Goal: Transaction & Acquisition: Purchase product/service

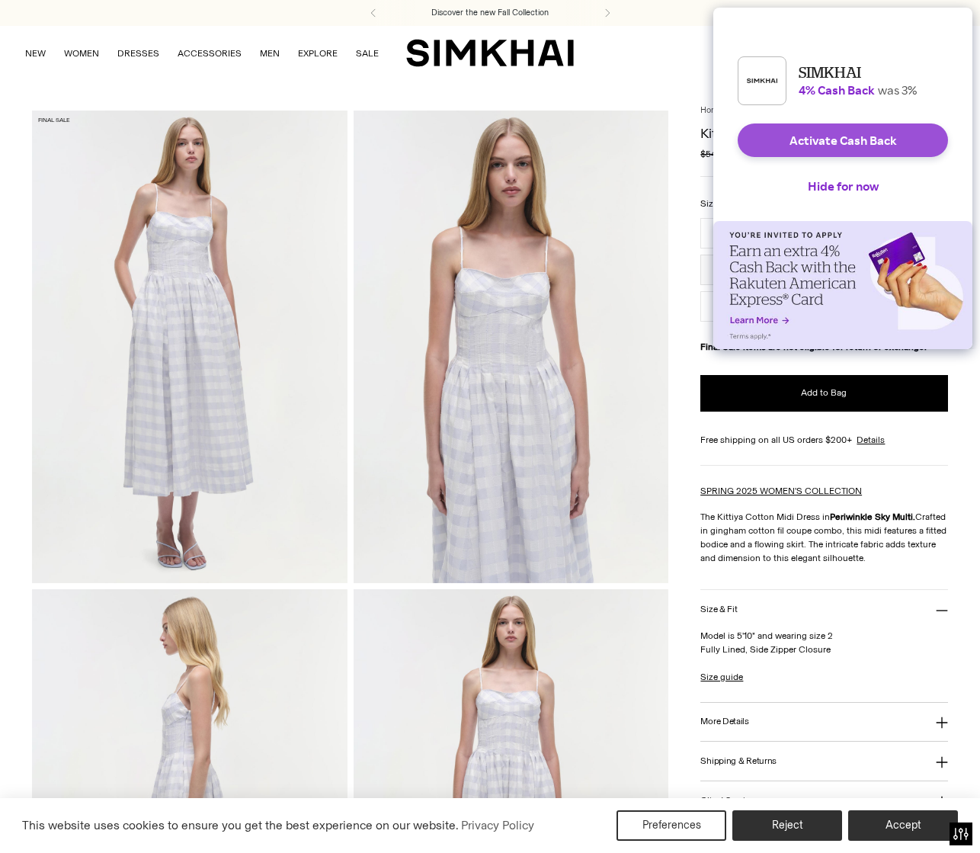
click at [843, 150] on button "Activate Cash Back" at bounding box center [843, 140] width 210 height 34
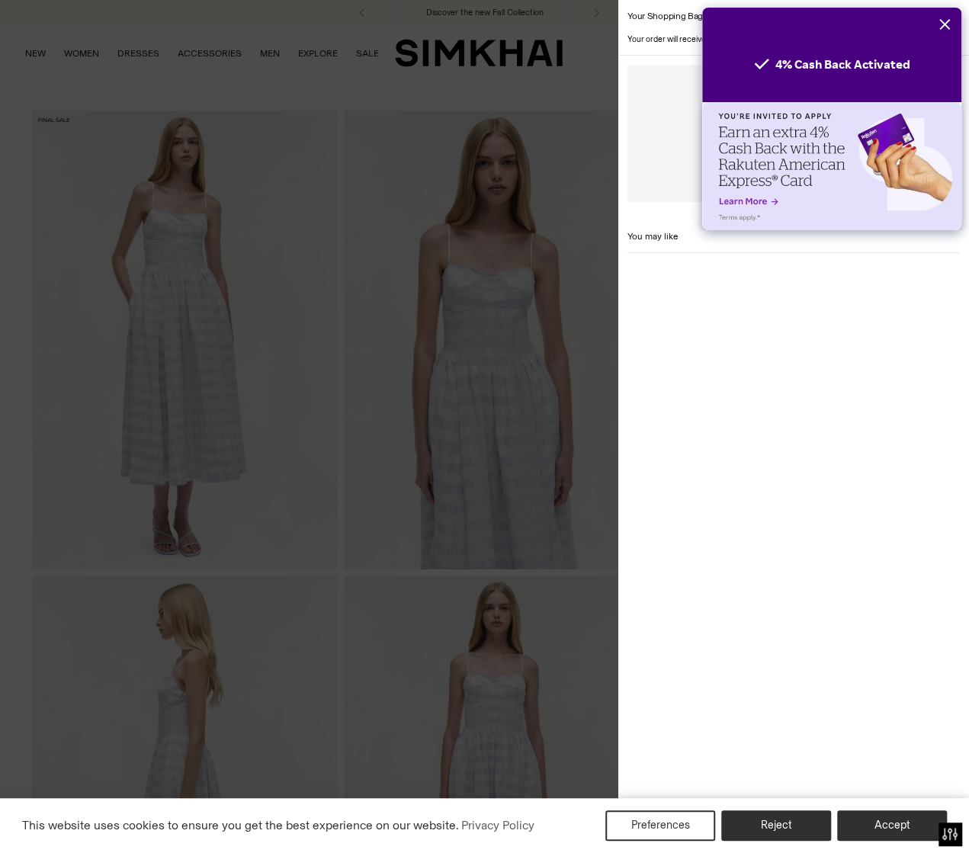
click at [947, 24] on button "Close" at bounding box center [945, 25] width 34 height 34
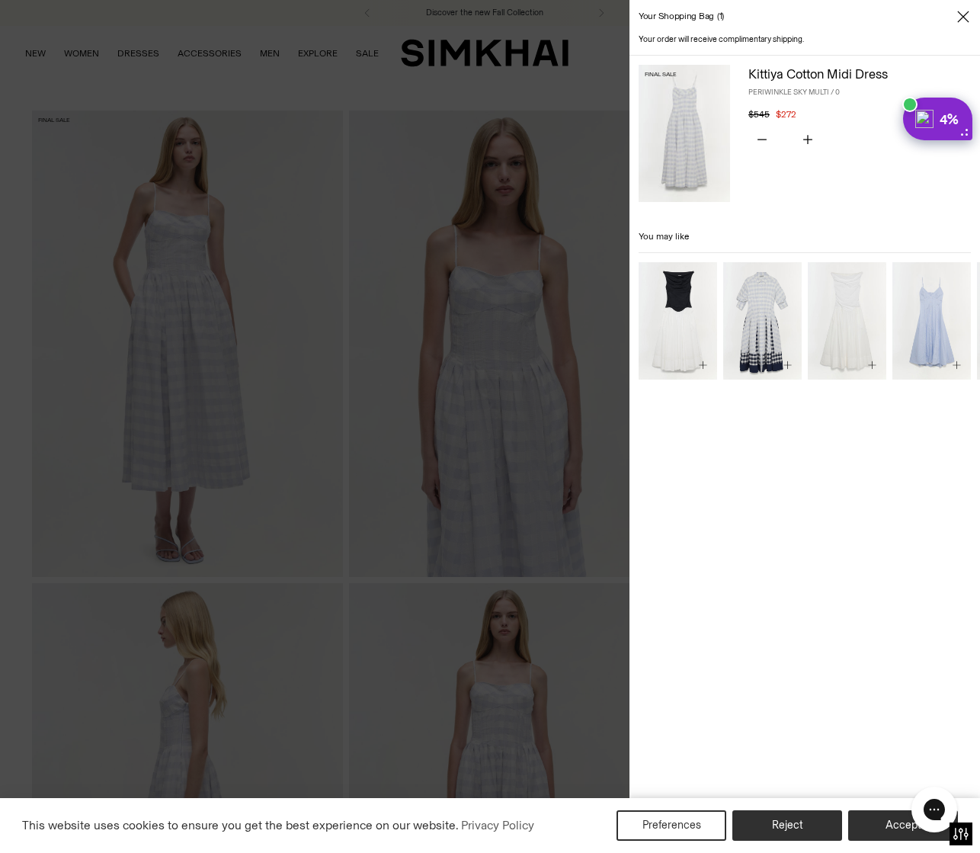
click at [964, 15] on icon "Close" at bounding box center [962, 16] width 11 height 11
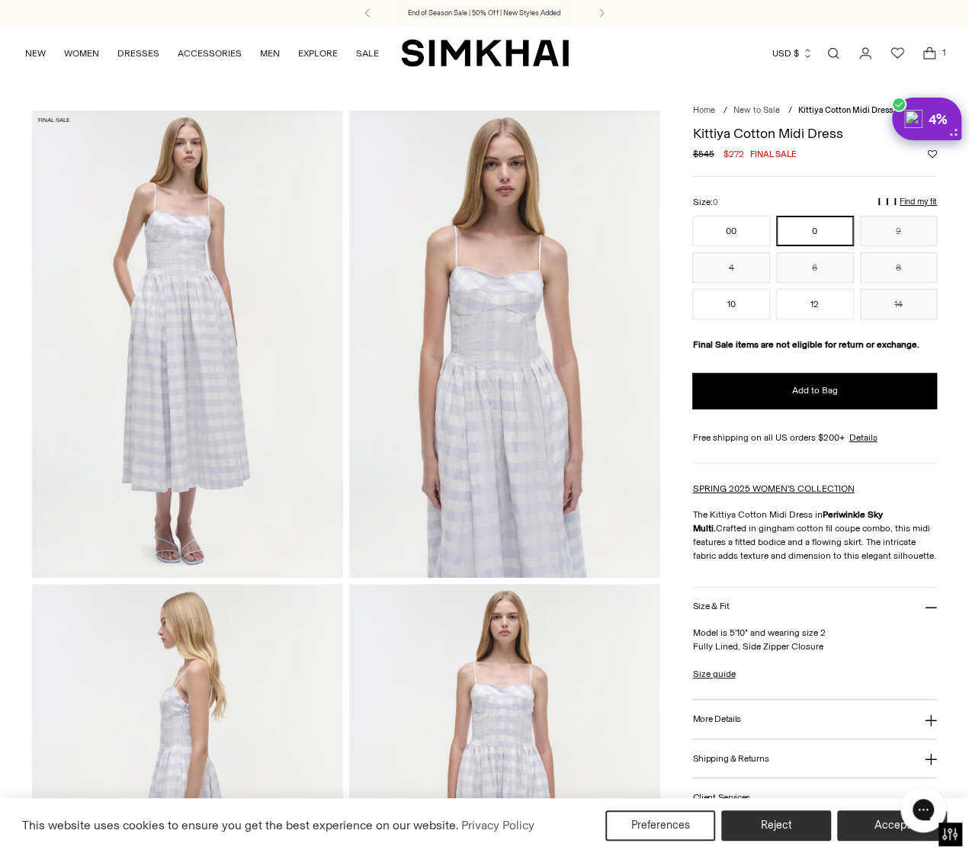
click at [524, 19] on div "End of Season Sale | 50% Off | New Styles Added" at bounding box center [483, 13] width 969 height 26
click at [366, 14] on icon at bounding box center [367, 13] width 4 height 8
click at [493, 13] on p "End of Season Sale | 50% Off | New Styles Added" at bounding box center [485, 13] width 152 height 11
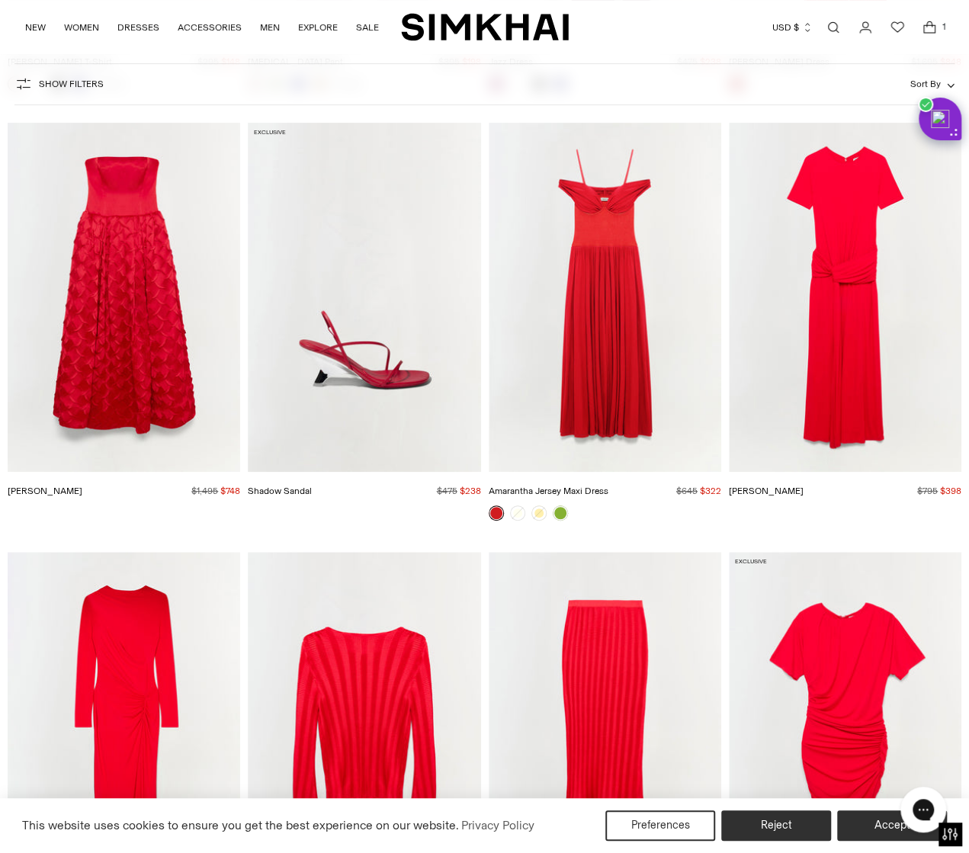
scroll to position [17760, 0]
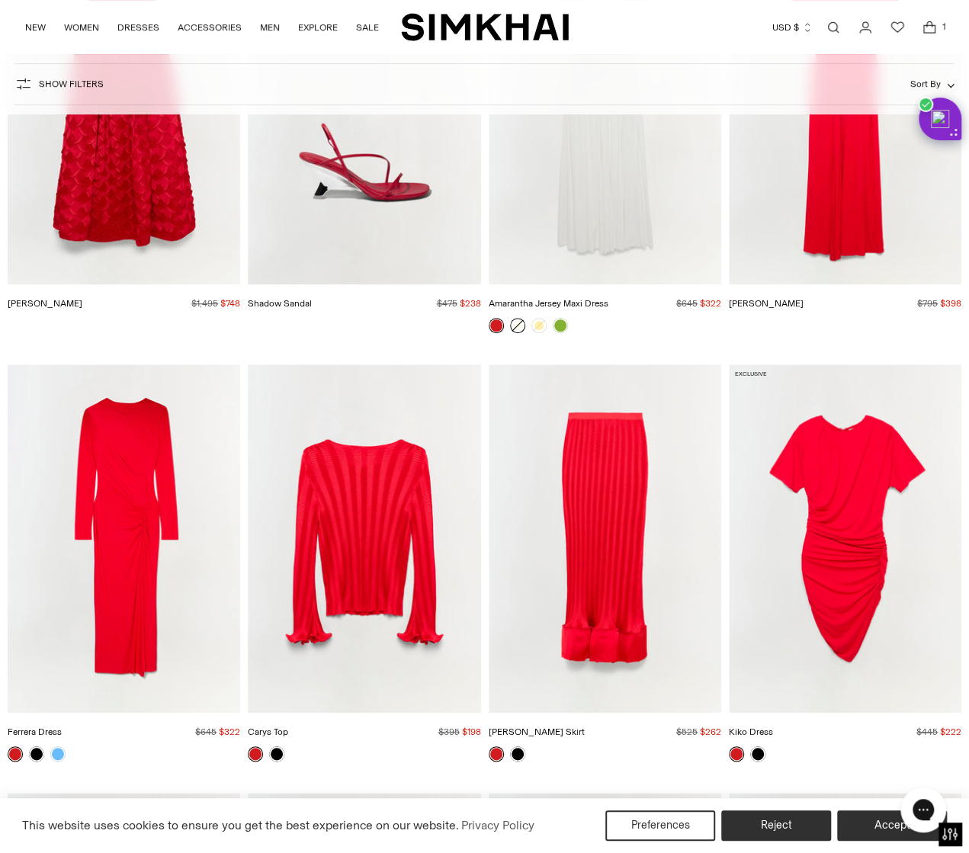
click at [518, 318] on link at bounding box center [517, 325] width 15 height 15
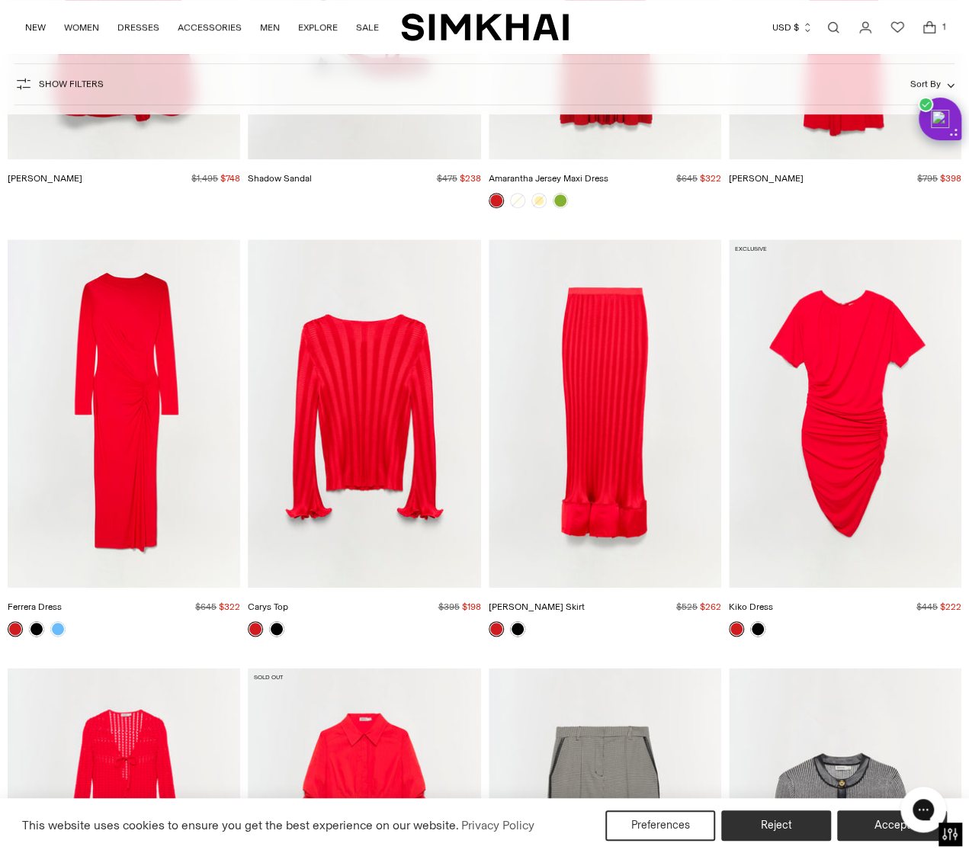
scroll to position [18217, 0]
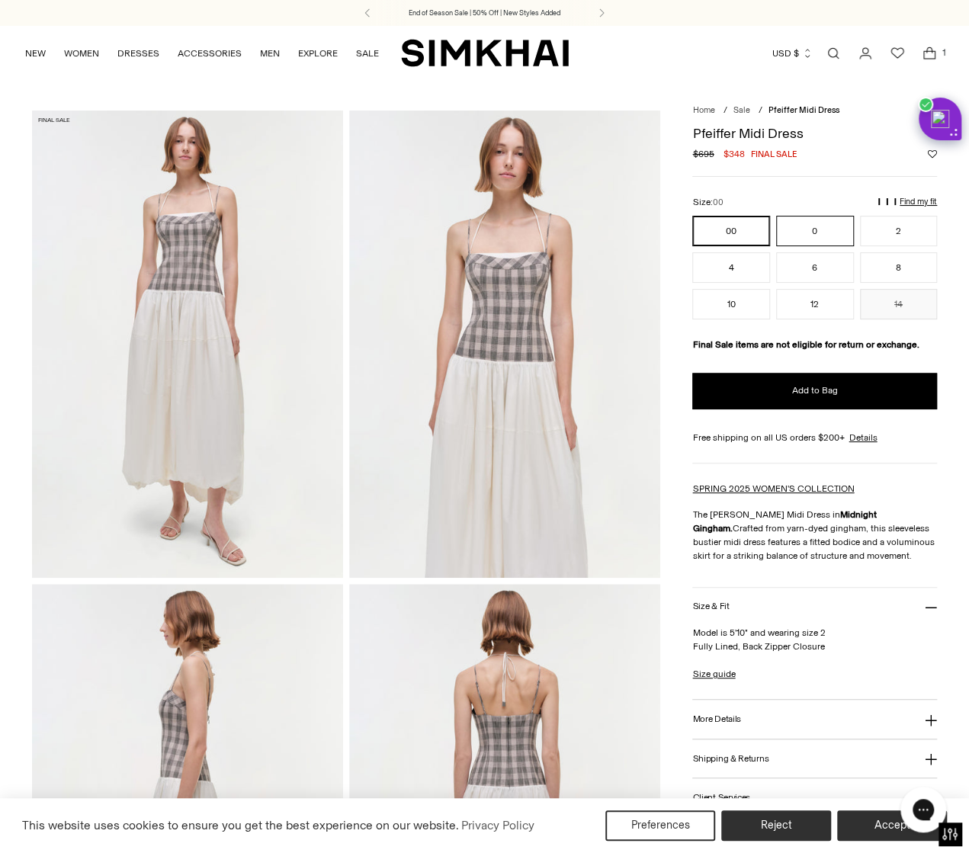
click at [826, 236] on button "0" at bounding box center [815, 231] width 78 height 30
click at [254, 408] on img at bounding box center [187, 344] width 311 height 466
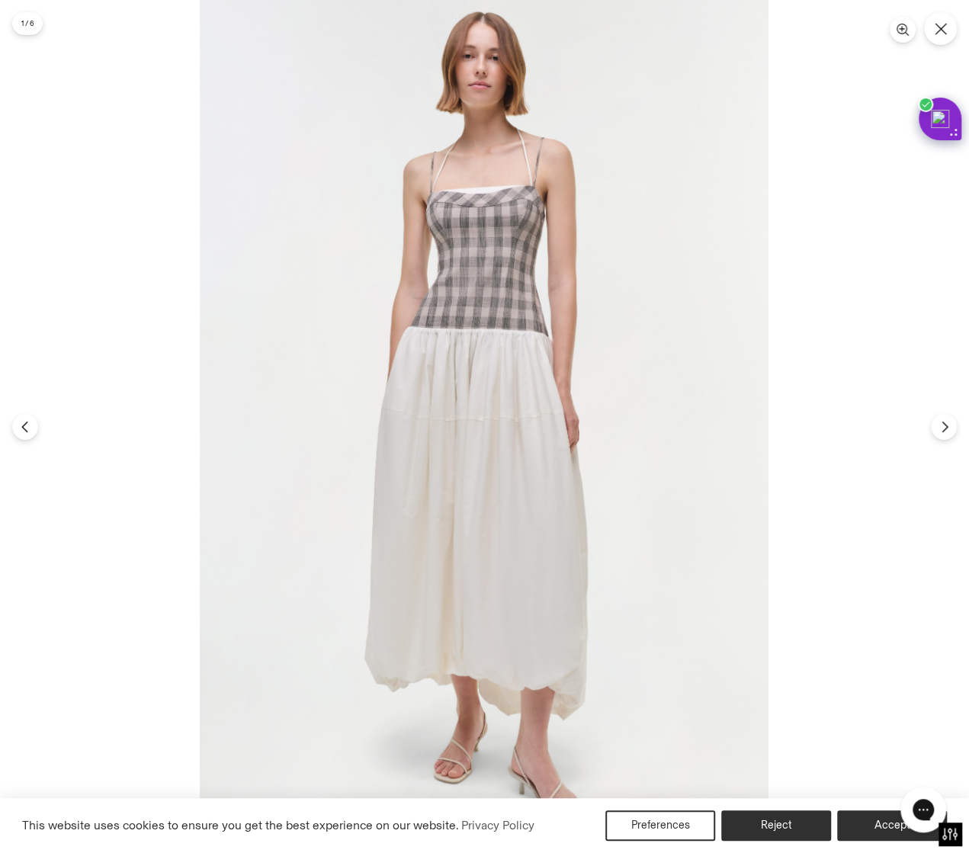
click at [498, 369] on img at bounding box center [484, 426] width 569 height 853
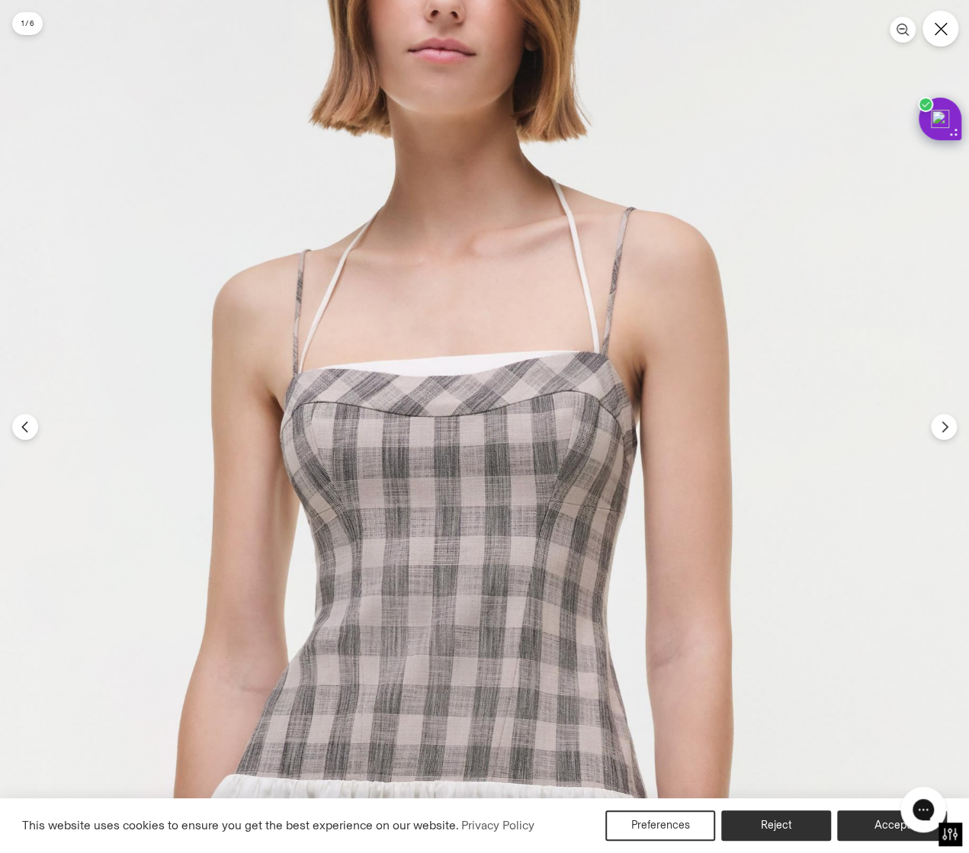
click at [943, 40] on button "Close" at bounding box center [940, 29] width 36 height 36
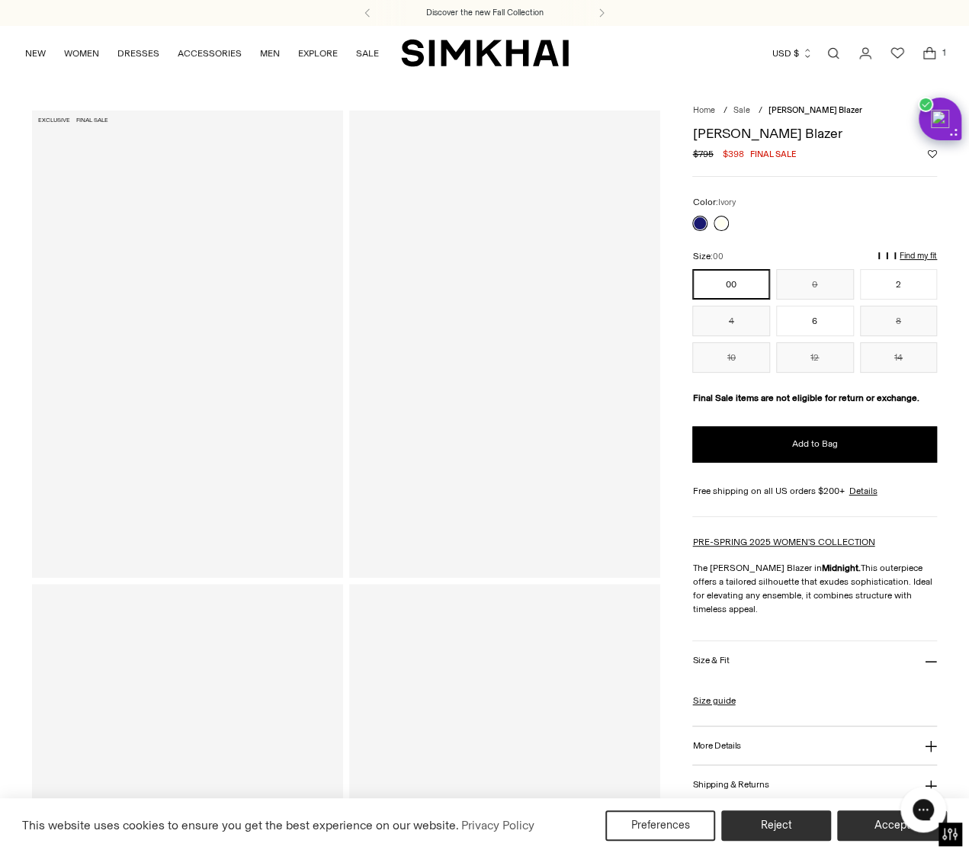
click at [714, 222] on link at bounding box center [720, 223] width 15 height 15
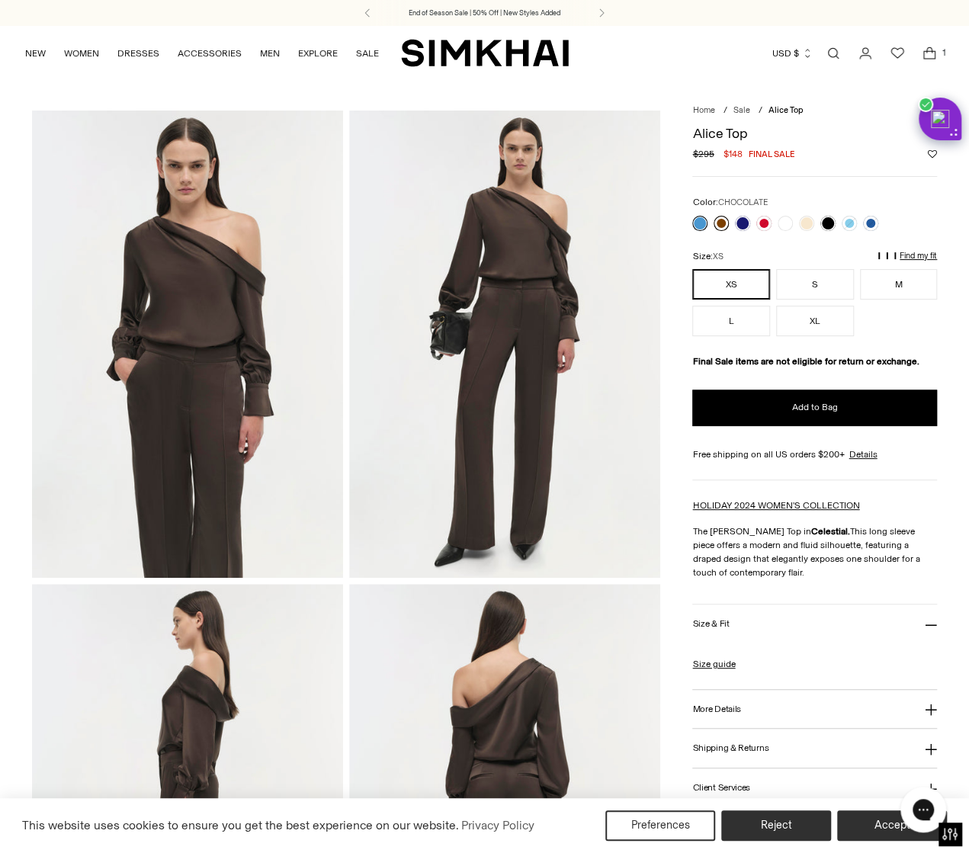
click at [719, 222] on link at bounding box center [720, 223] width 15 height 15
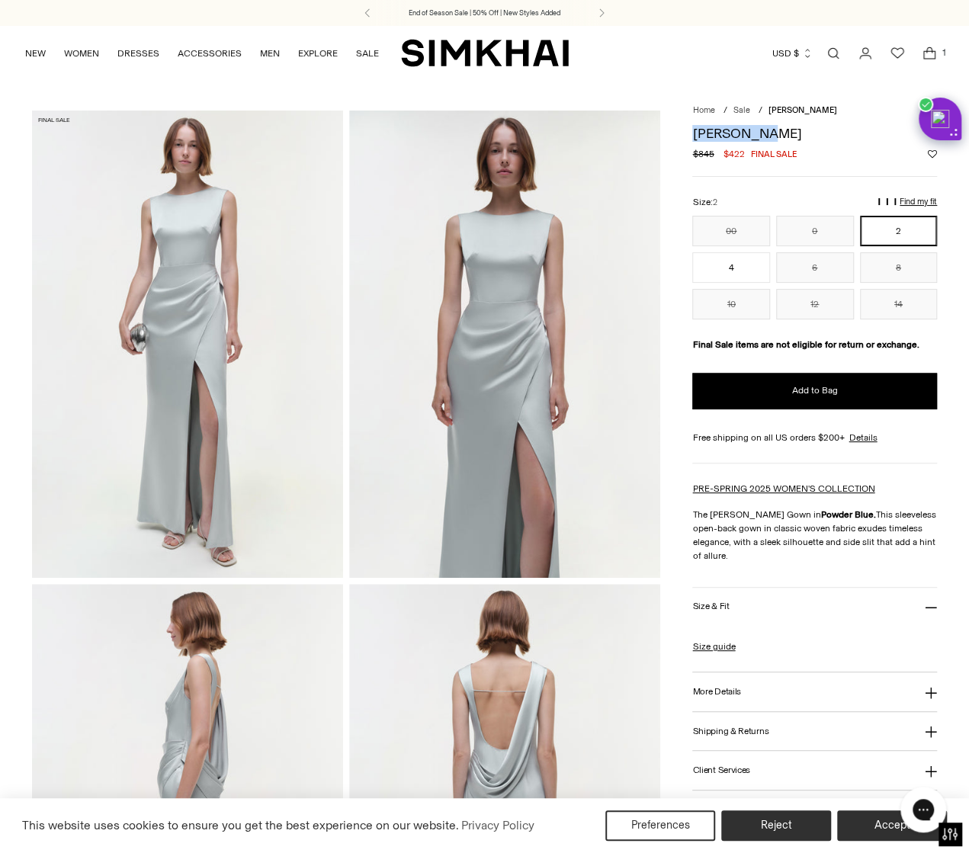
drag, startPoint x: 799, startPoint y: 134, endPoint x: 691, endPoint y: 135, distance: 108.2
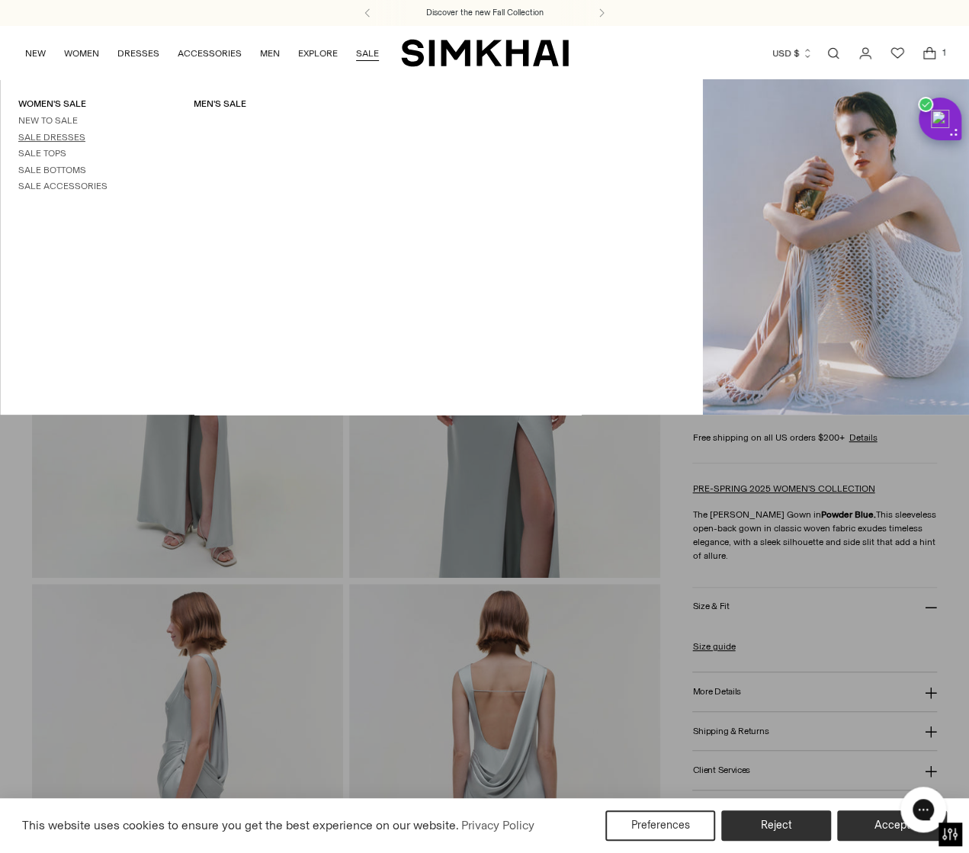
click at [50, 135] on link "Sale Dresses" at bounding box center [51, 137] width 67 height 11
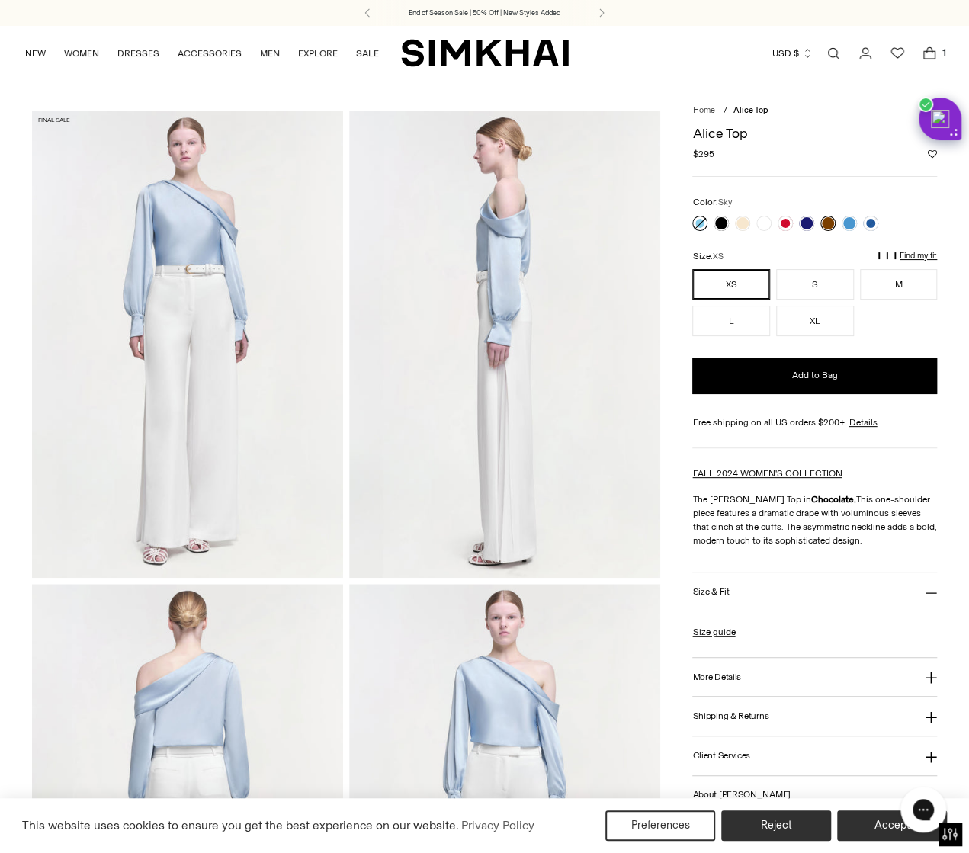
click at [695, 220] on link at bounding box center [699, 223] width 15 height 15
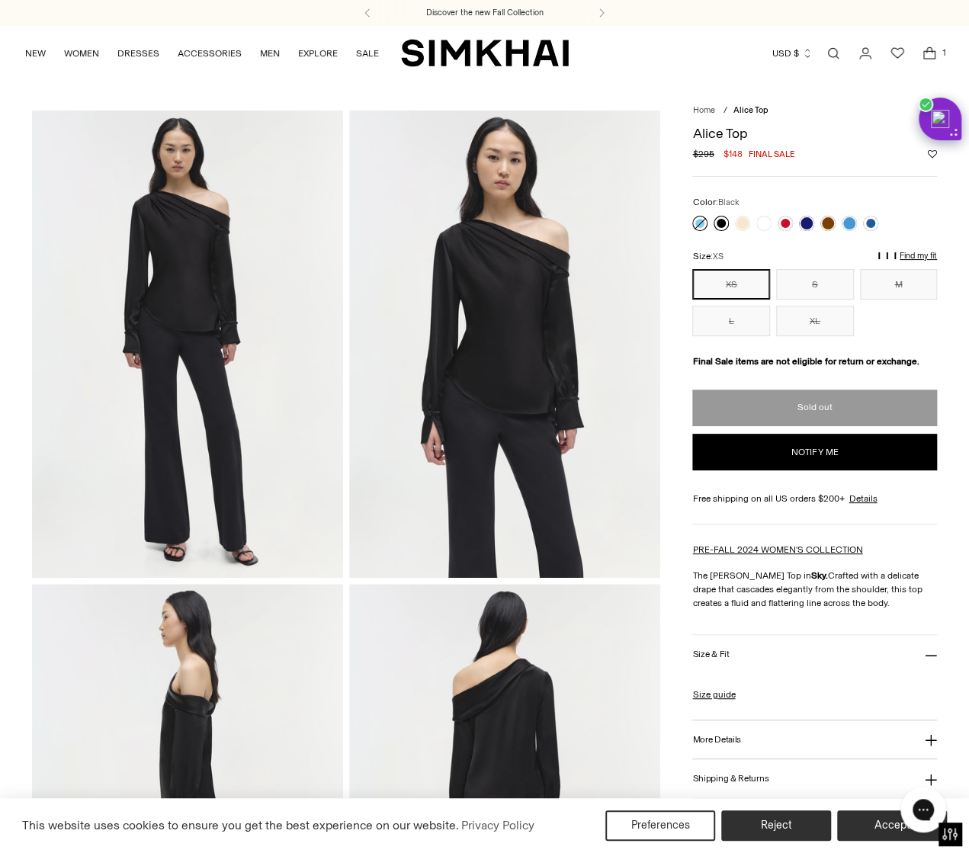
click at [720, 223] on link at bounding box center [720, 223] width 15 height 15
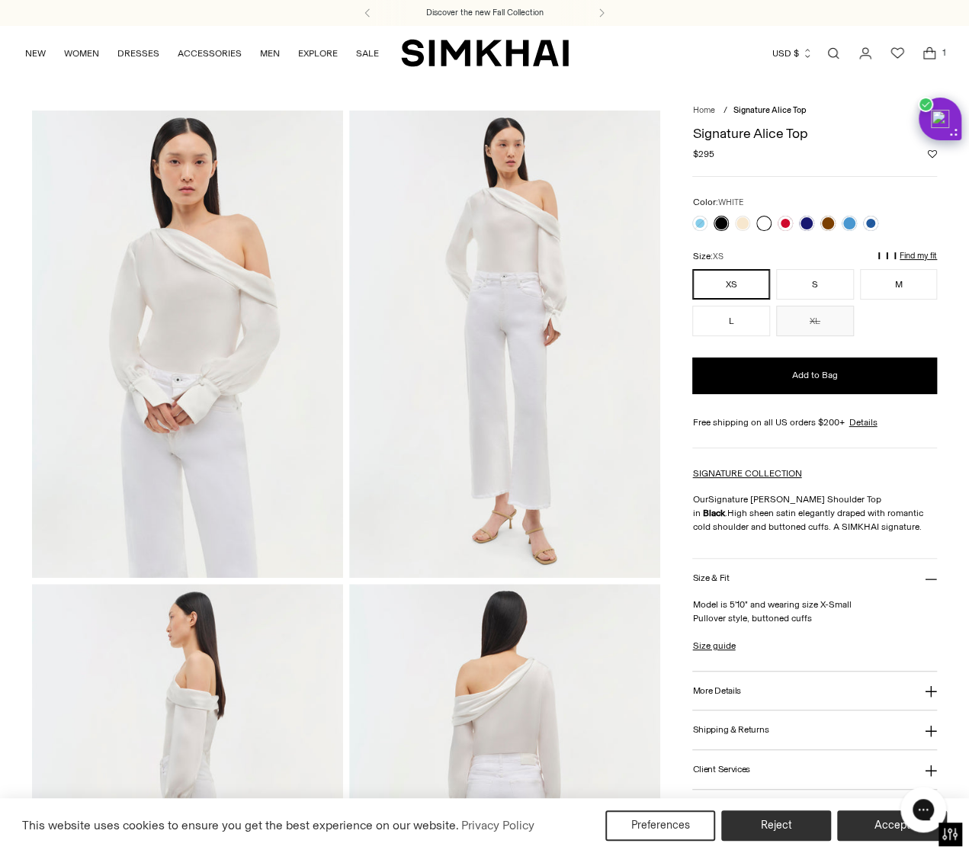
click at [764, 223] on link at bounding box center [763, 223] width 15 height 15
click at [928, 53] on icon "Open cart modal" at bounding box center [928, 53] width 21 height 15
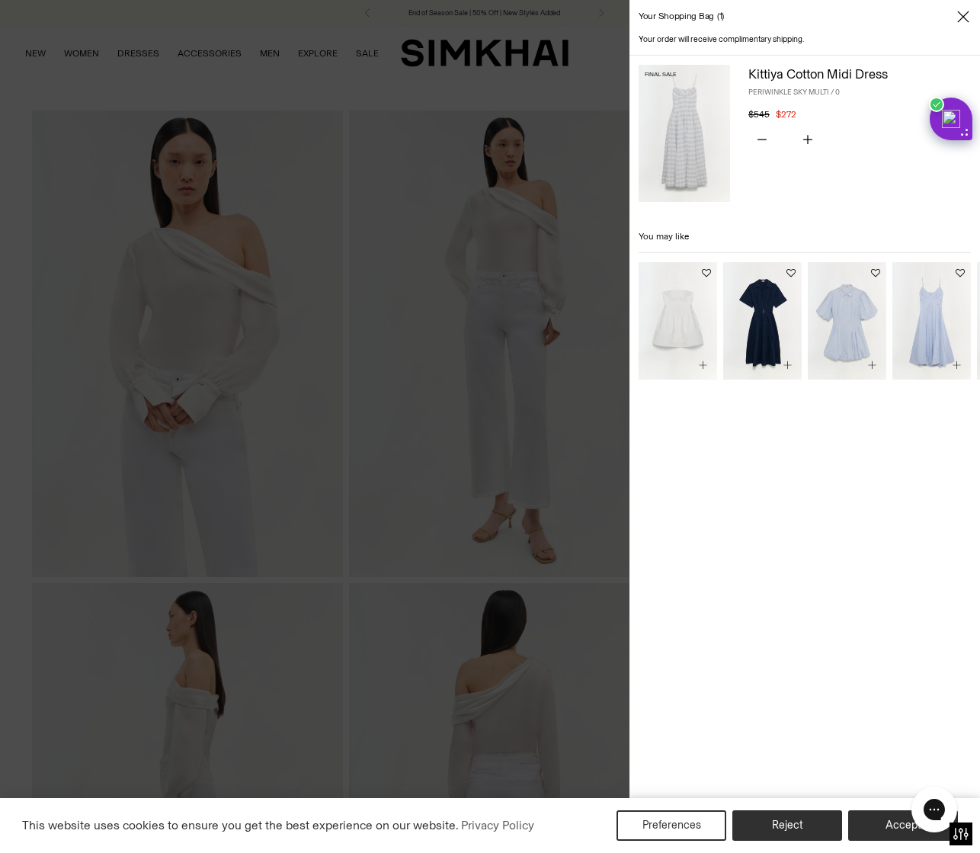
click at [896, 832] on button "Accept" at bounding box center [903, 825] width 110 height 30
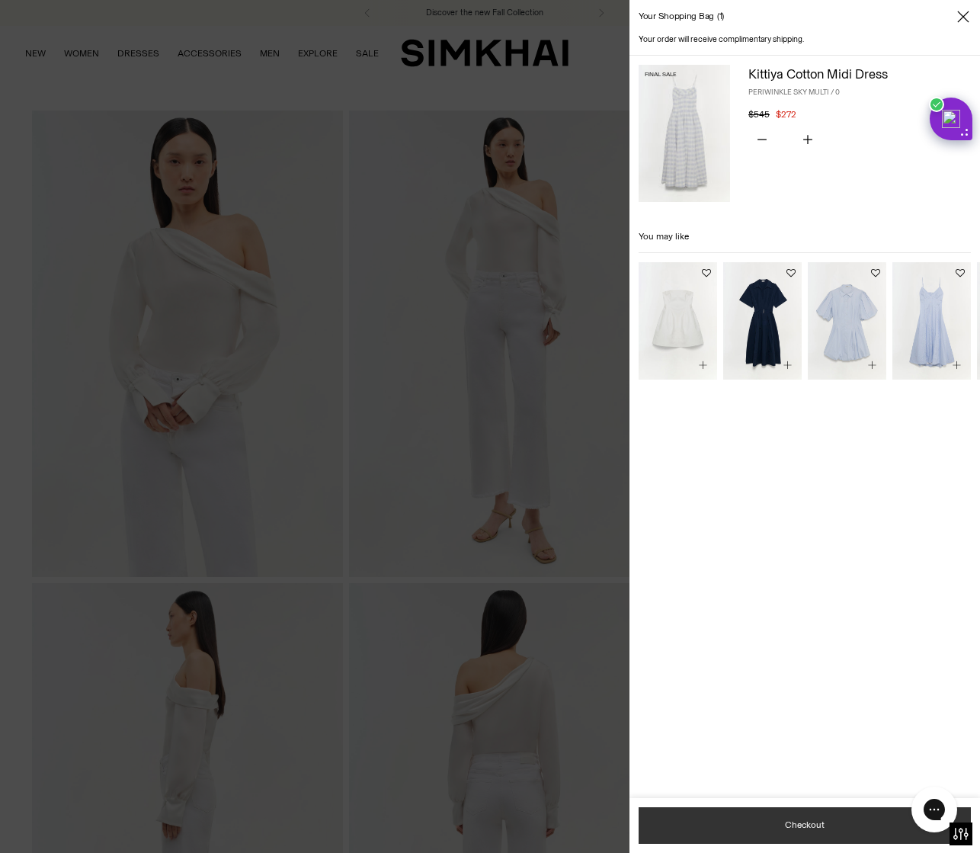
click at [817, 829] on button "Checkout" at bounding box center [805, 825] width 332 height 37
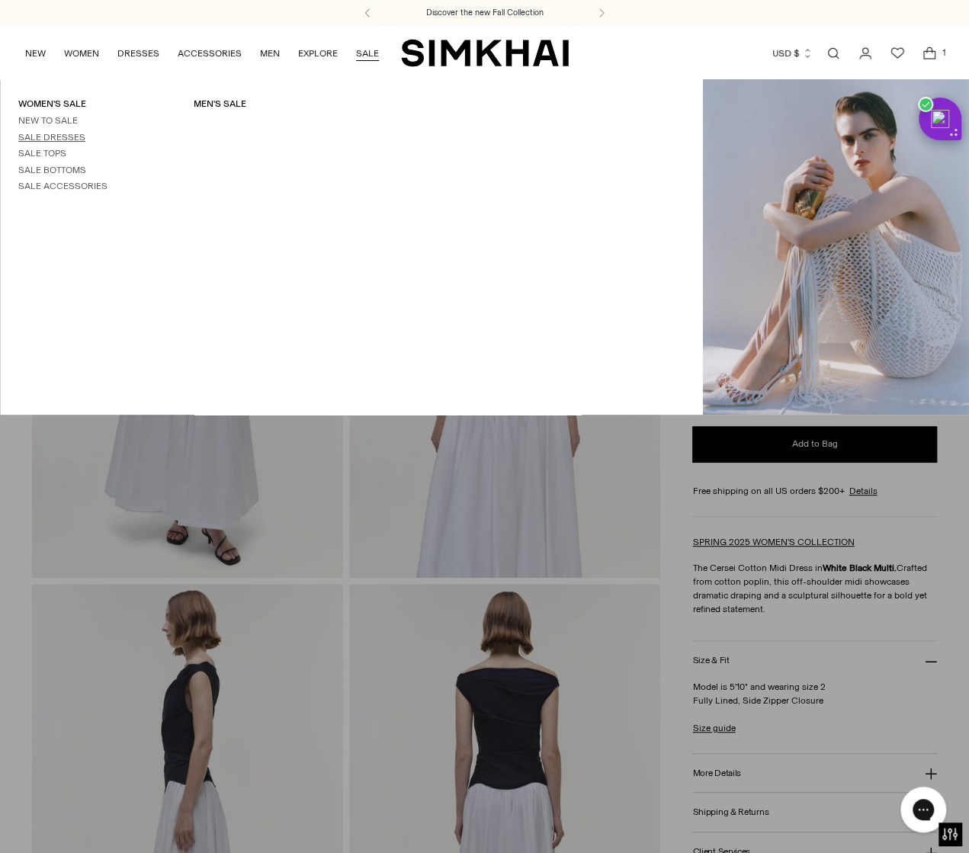
click at [49, 135] on link "Sale Dresses" at bounding box center [51, 137] width 67 height 11
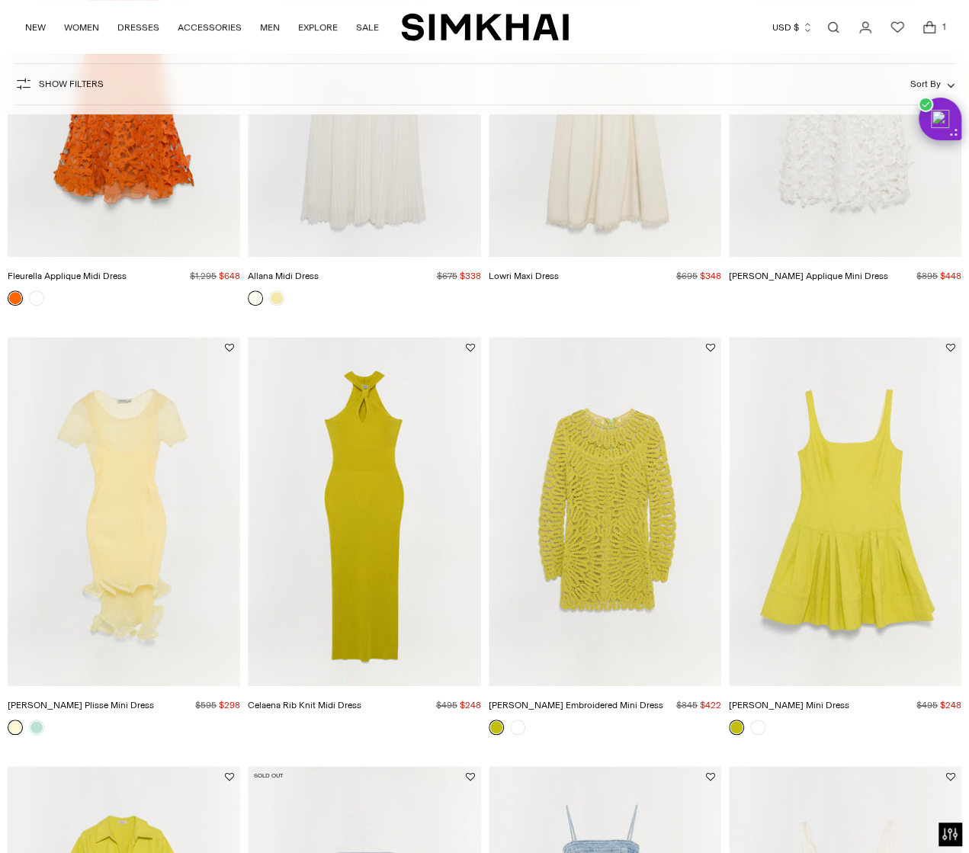
scroll to position [381, 0]
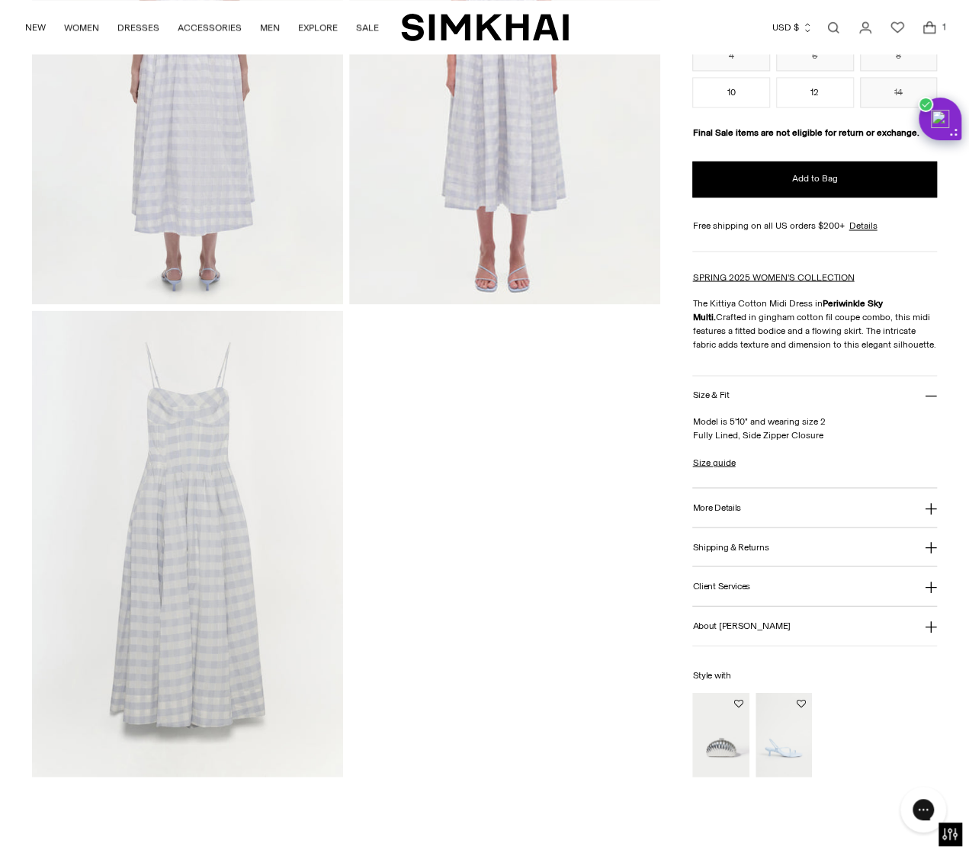
click at [209, 436] on img at bounding box center [187, 543] width 311 height 466
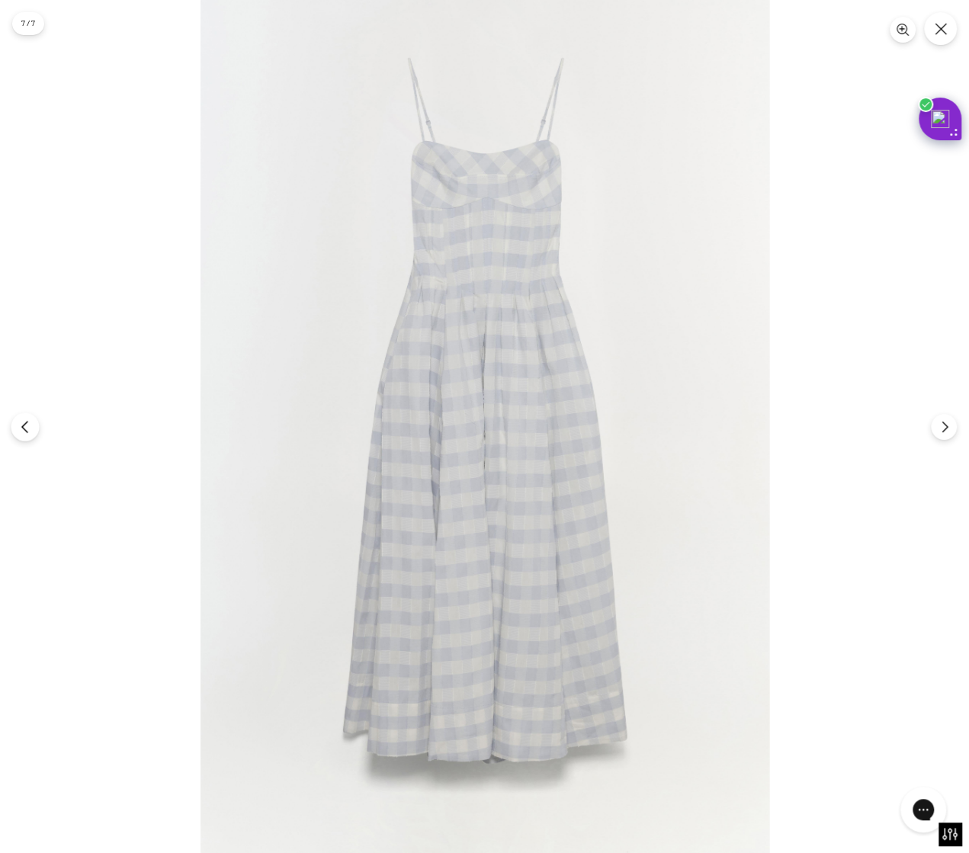
click at [34, 422] on button "Previous" at bounding box center [25, 426] width 28 height 28
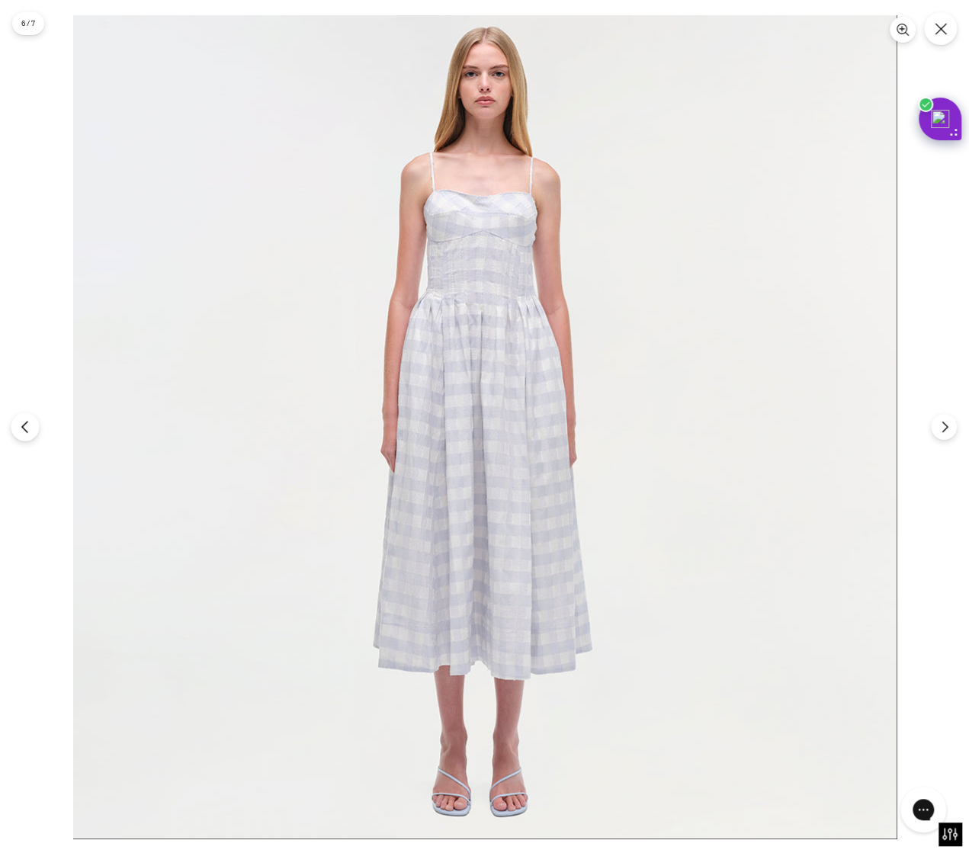
click at [26, 425] on icon "Previous" at bounding box center [25, 427] width 14 height 14
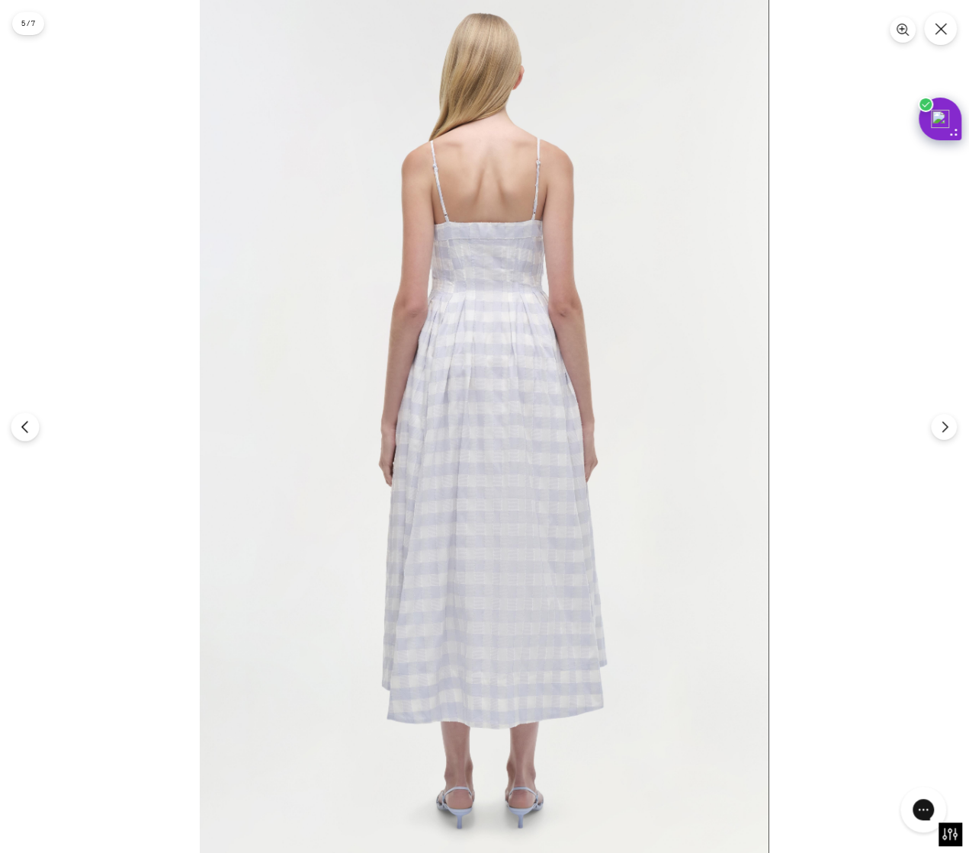
click at [26, 425] on icon "Previous" at bounding box center [25, 427] width 14 height 14
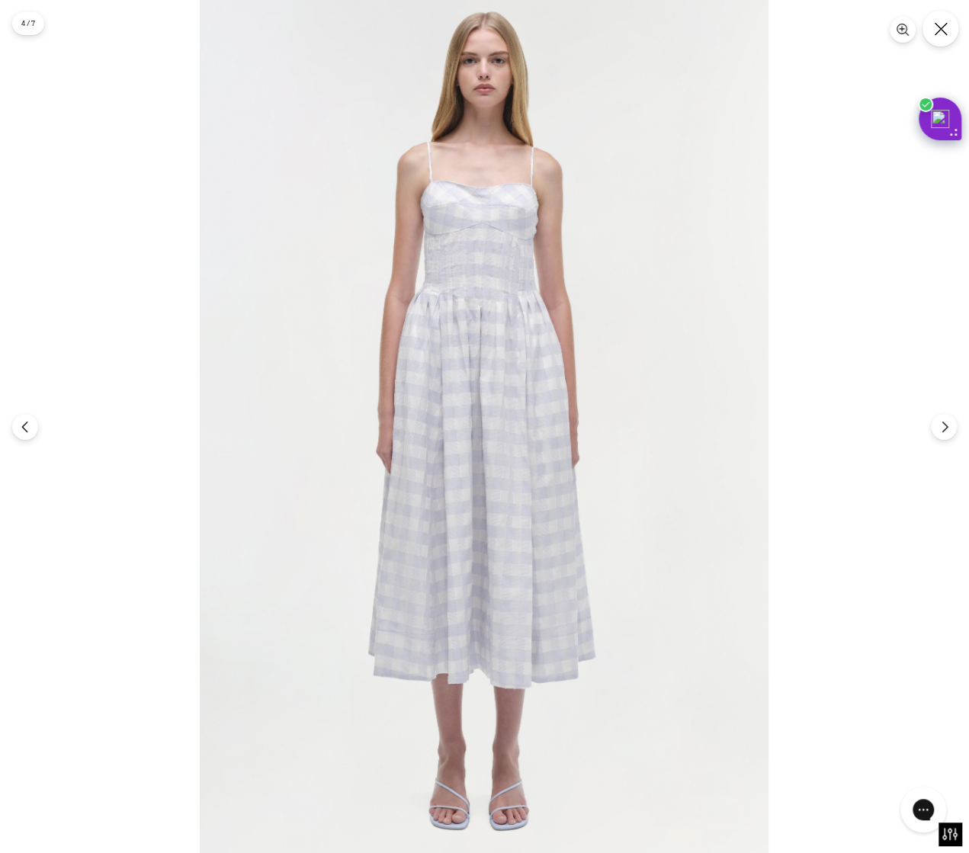
click at [937, 34] on icon "Close" at bounding box center [941, 29] width 14 height 14
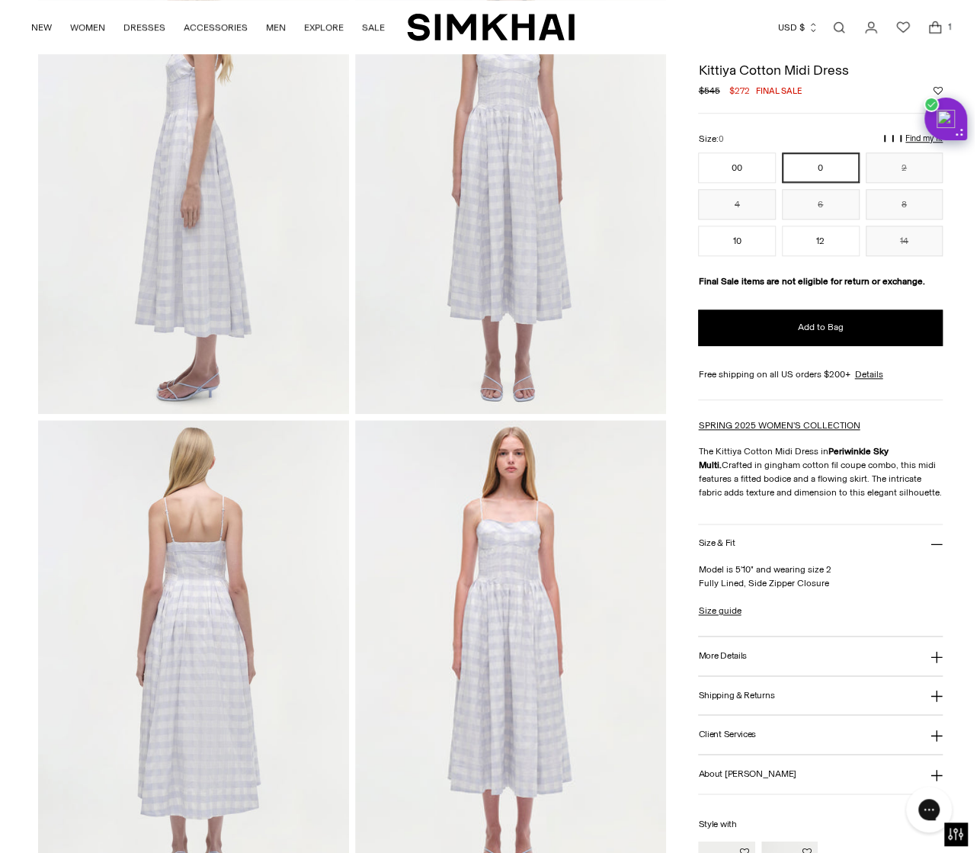
scroll to position [610, 0]
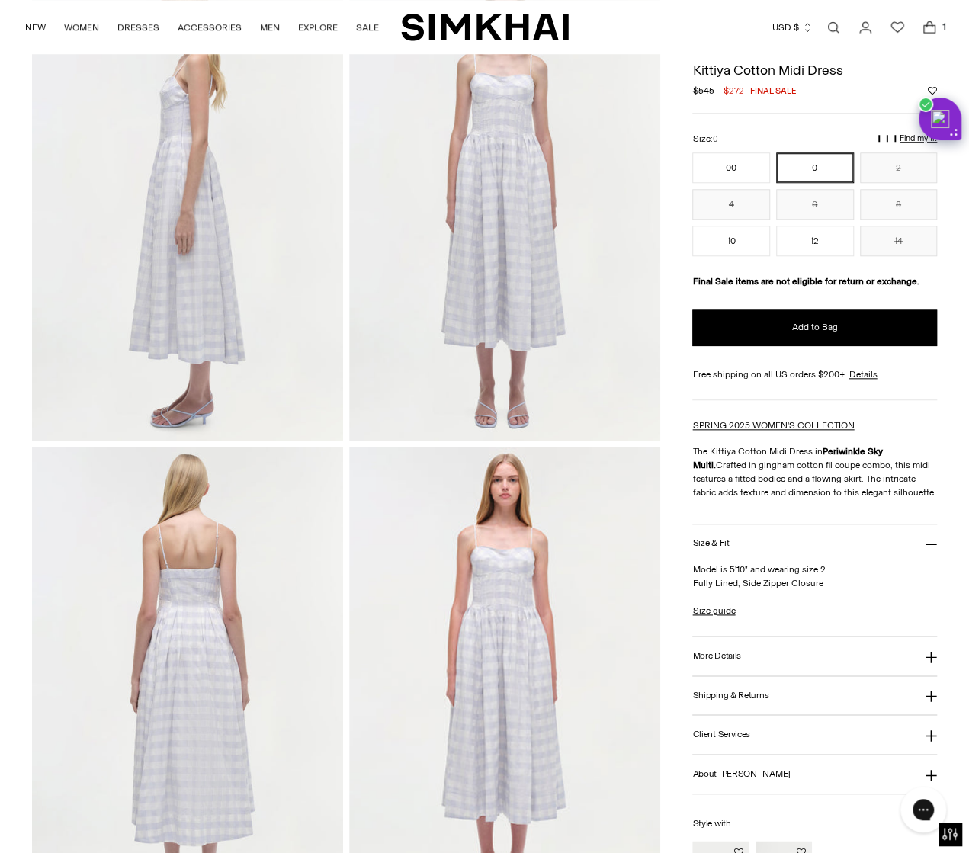
click at [934, 24] on icon "Open cart modal" at bounding box center [928, 27] width 21 height 15
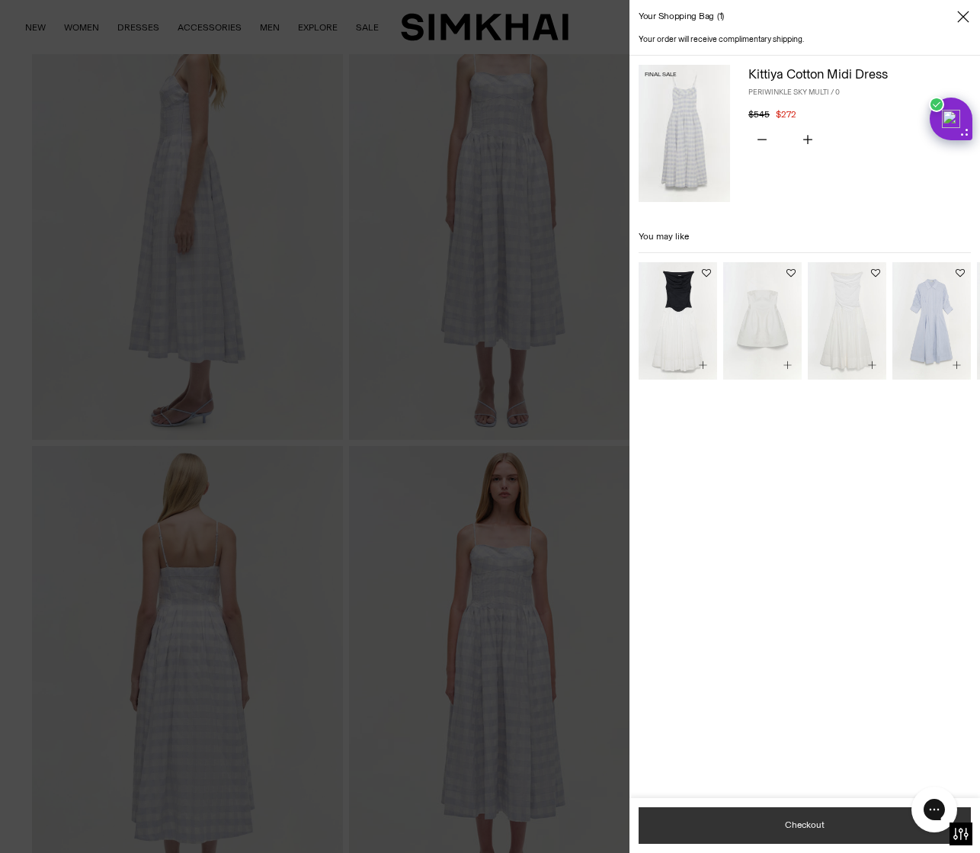
click at [781, 832] on button "Checkout" at bounding box center [805, 825] width 332 height 37
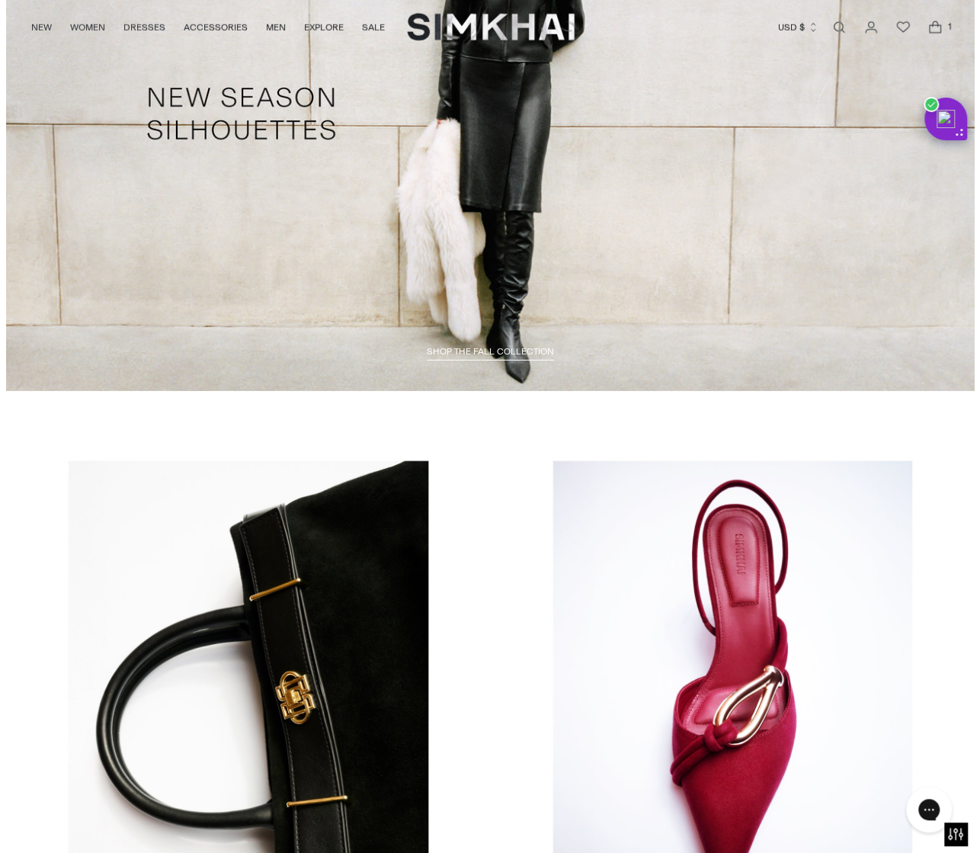
scroll to position [2439, 0]
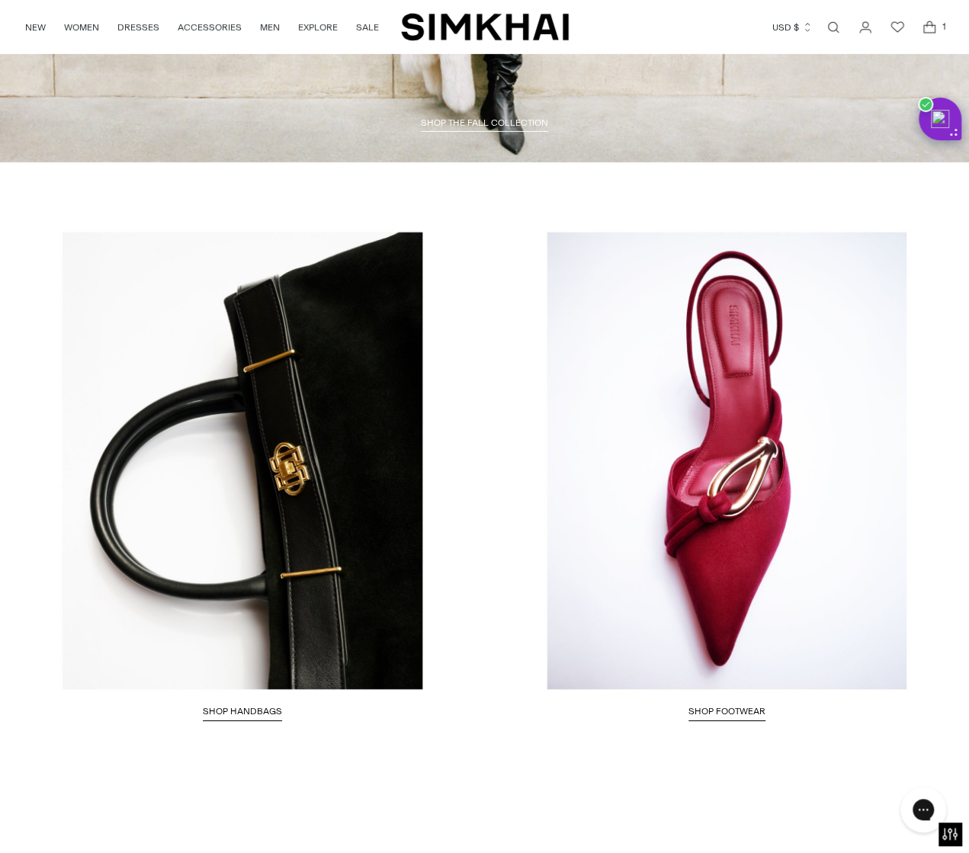
click at [930, 28] on icon "Open cart modal" at bounding box center [928, 27] width 21 height 15
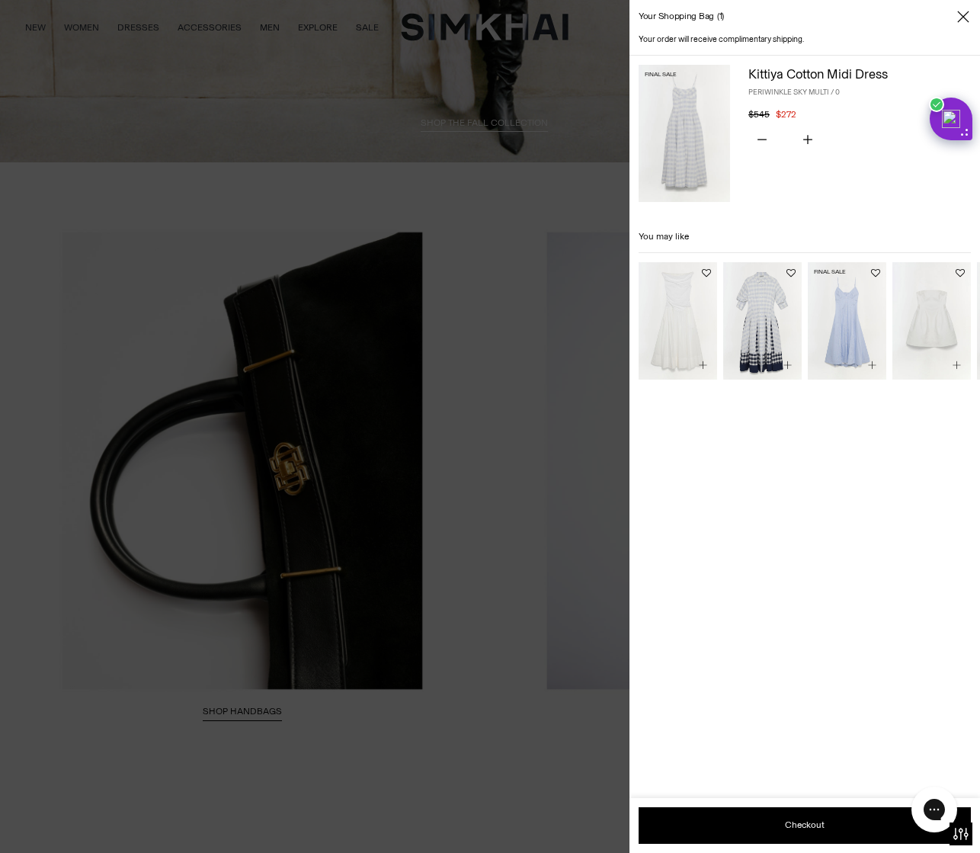
click at [0, 0] on img "Honor Cotton Midi Dress" at bounding box center [0, 0] width 0 height 0
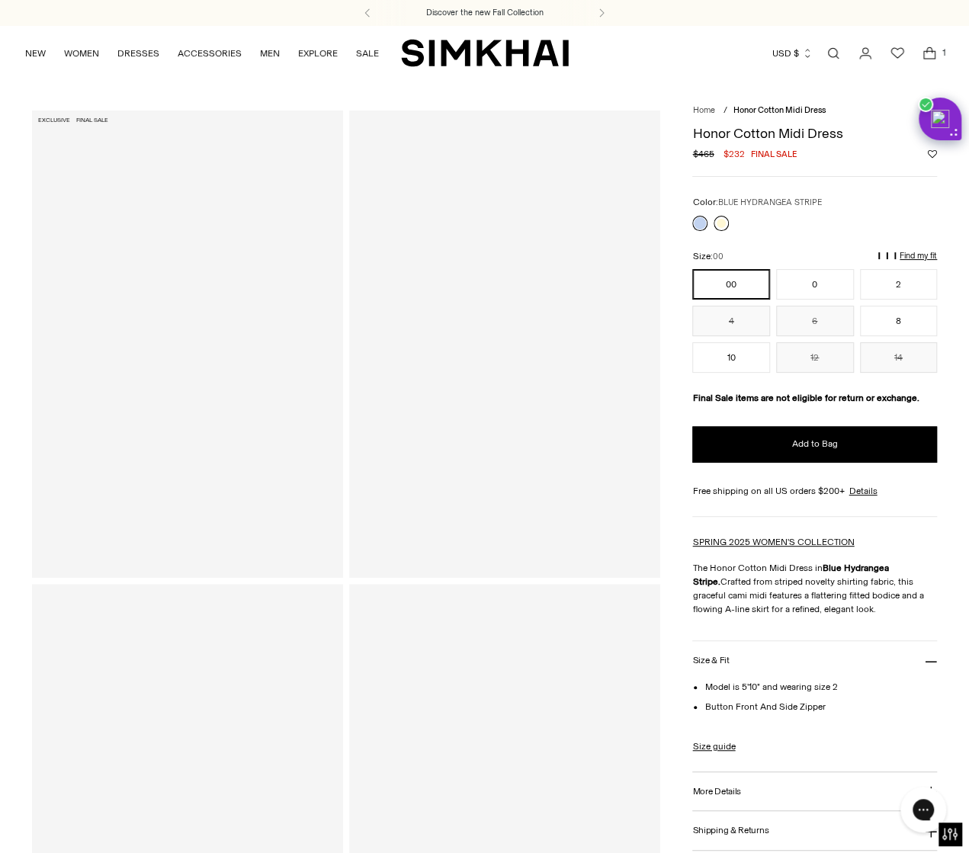
click at [718, 228] on link at bounding box center [720, 223] width 15 height 15
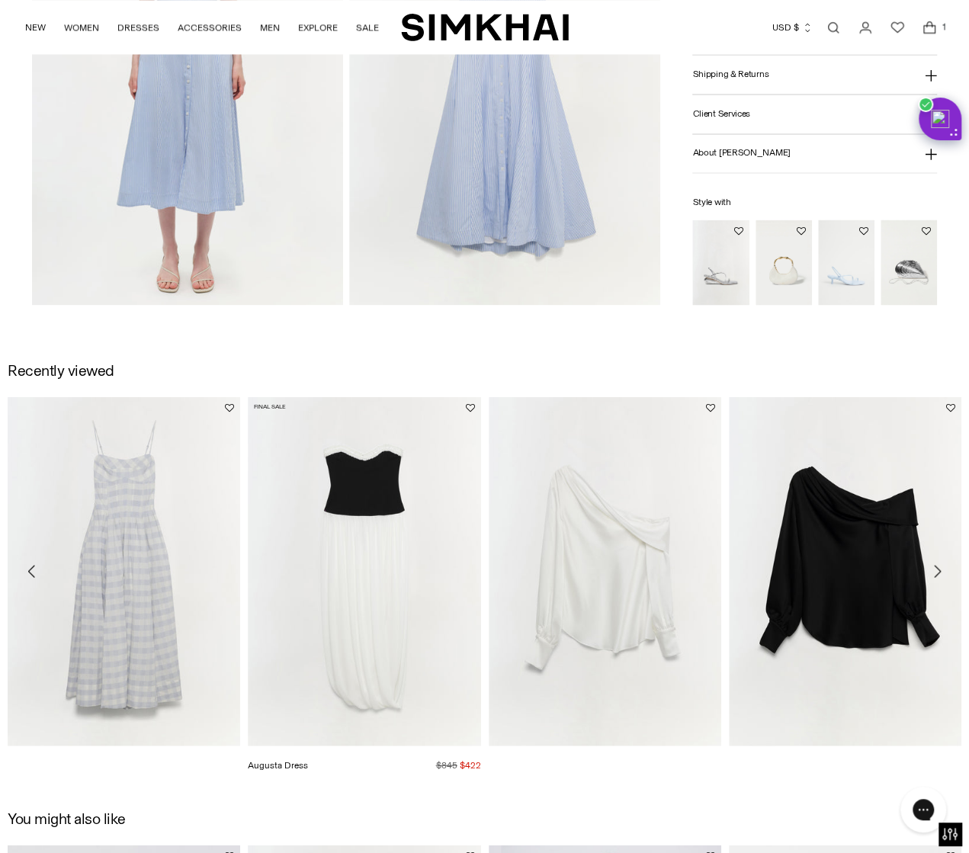
scroll to position [1220, 0]
click at [0, 0] on img "Kittiya Cotton Midi Dress" at bounding box center [0, 0] width 0 height 0
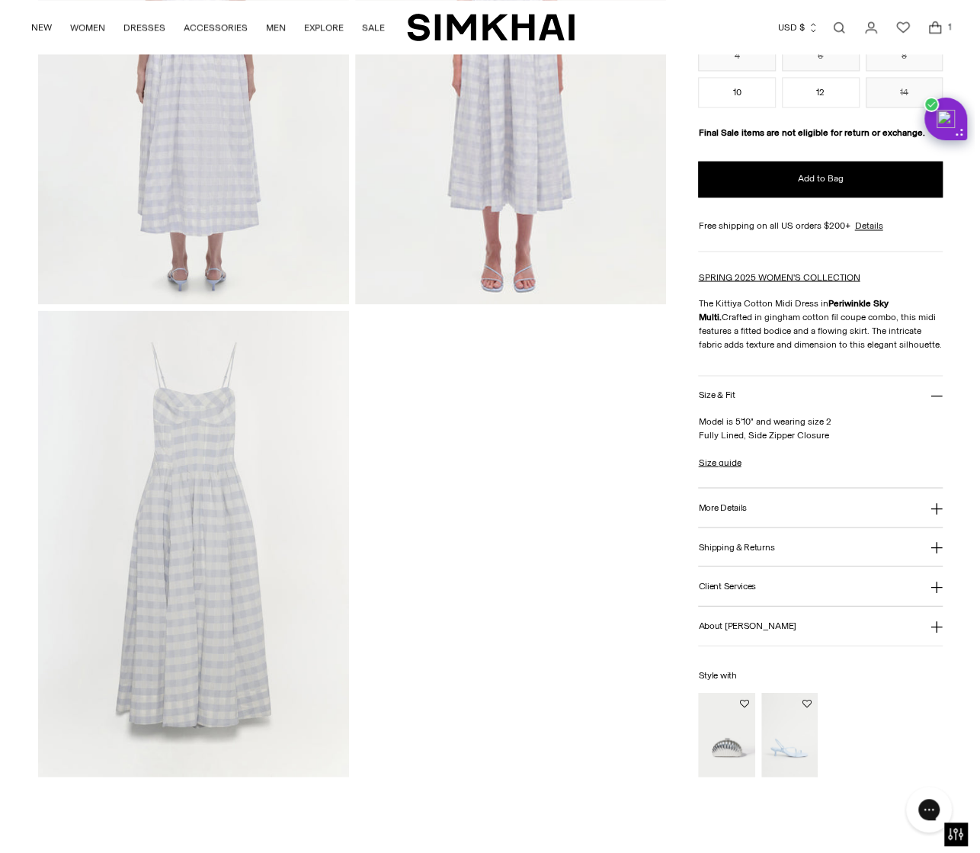
scroll to position [915, 0]
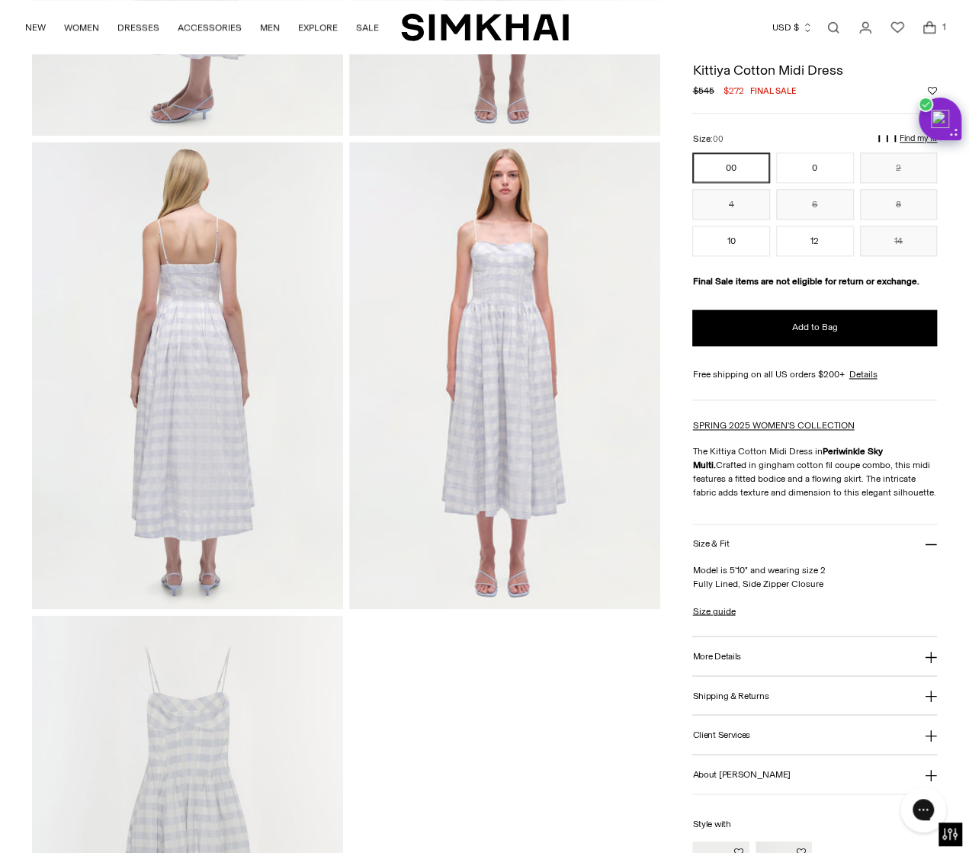
click at [926, 24] on icon "Open cart modal" at bounding box center [928, 27] width 21 height 15
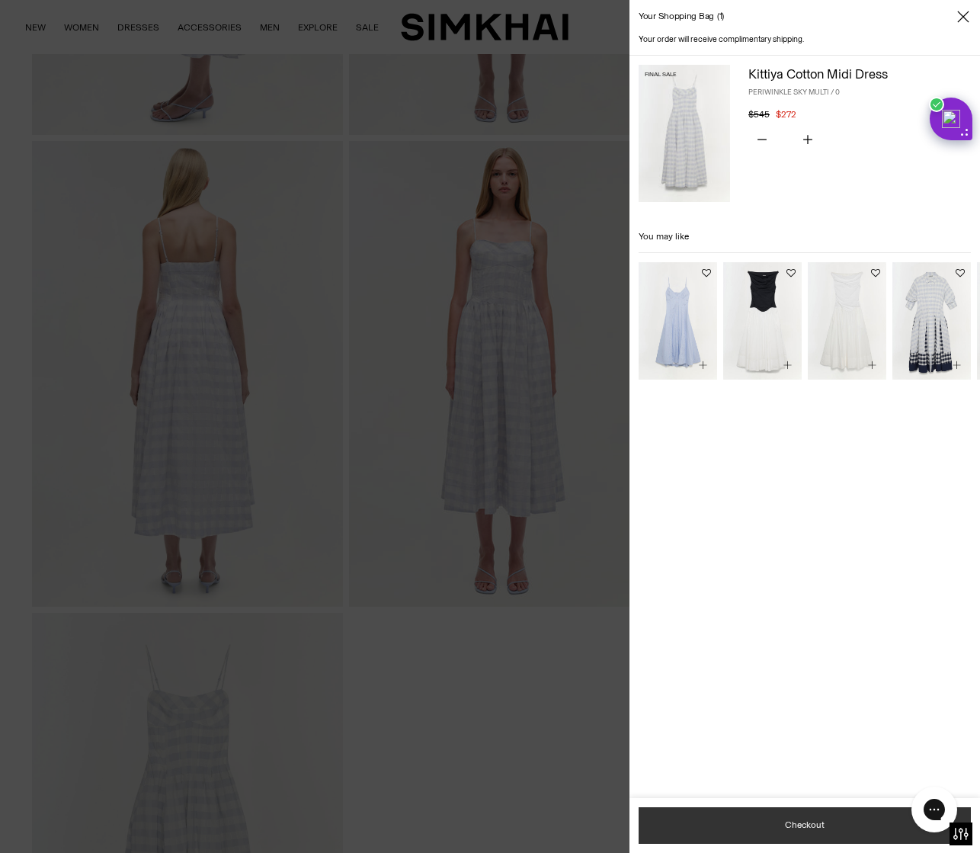
click at [755, 836] on button "Checkout" at bounding box center [805, 825] width 332 height 37
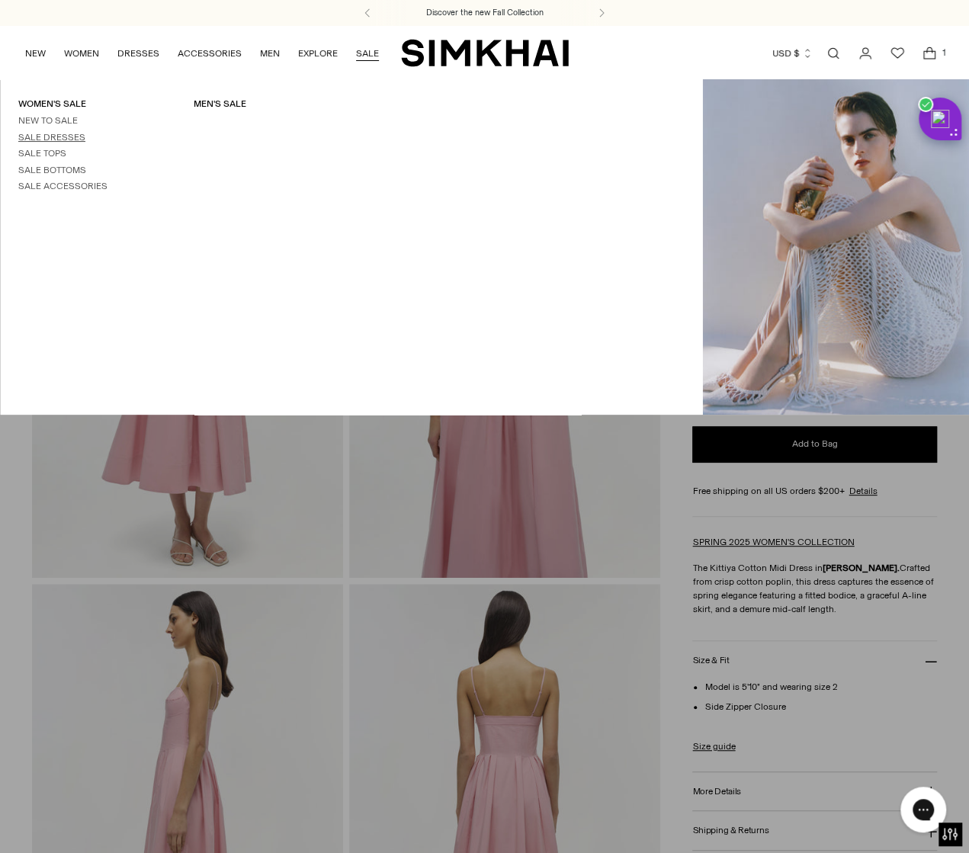
click at [51, 141] on link "Sale Dresses" at bounding box center [51, 137] width 67 height 11
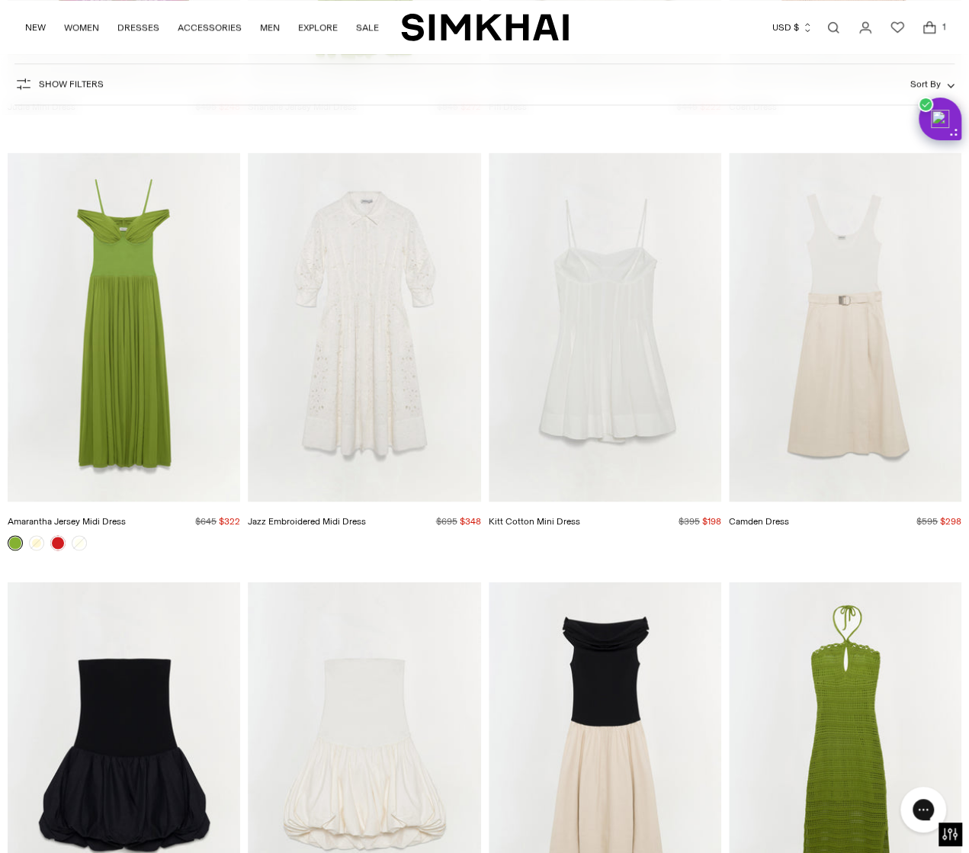
scroll to position [18674, 0]
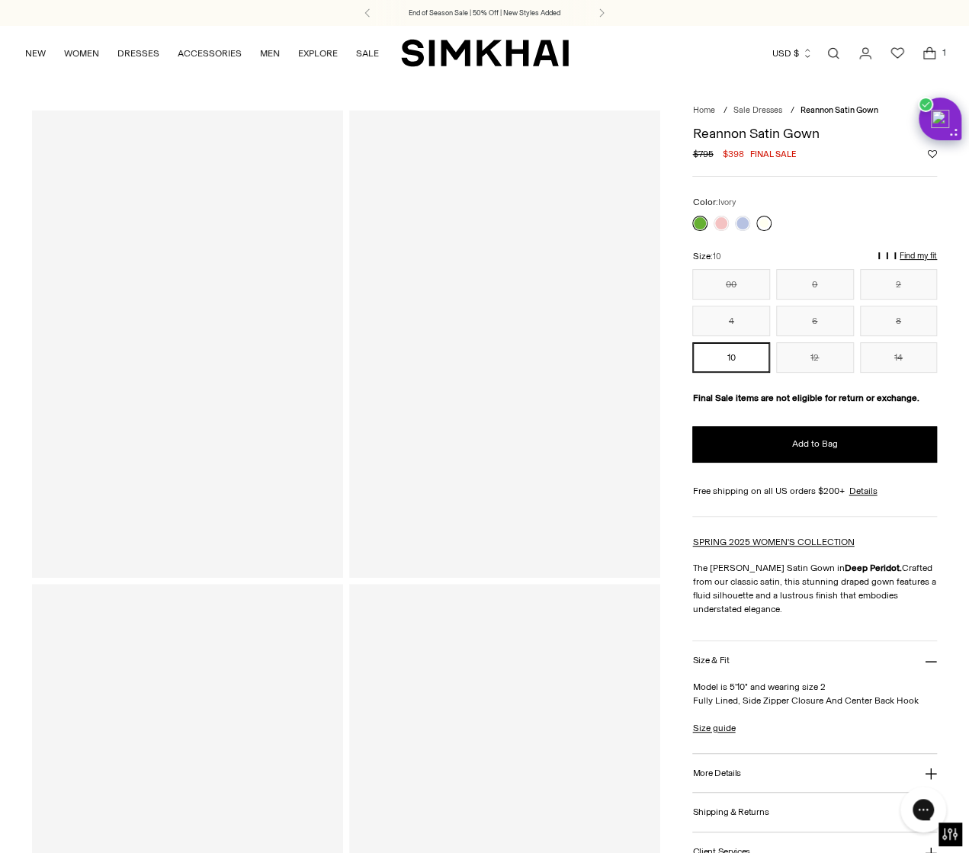
click at [762, 227] on link at bounding box center [763, 223] width 15 height 15
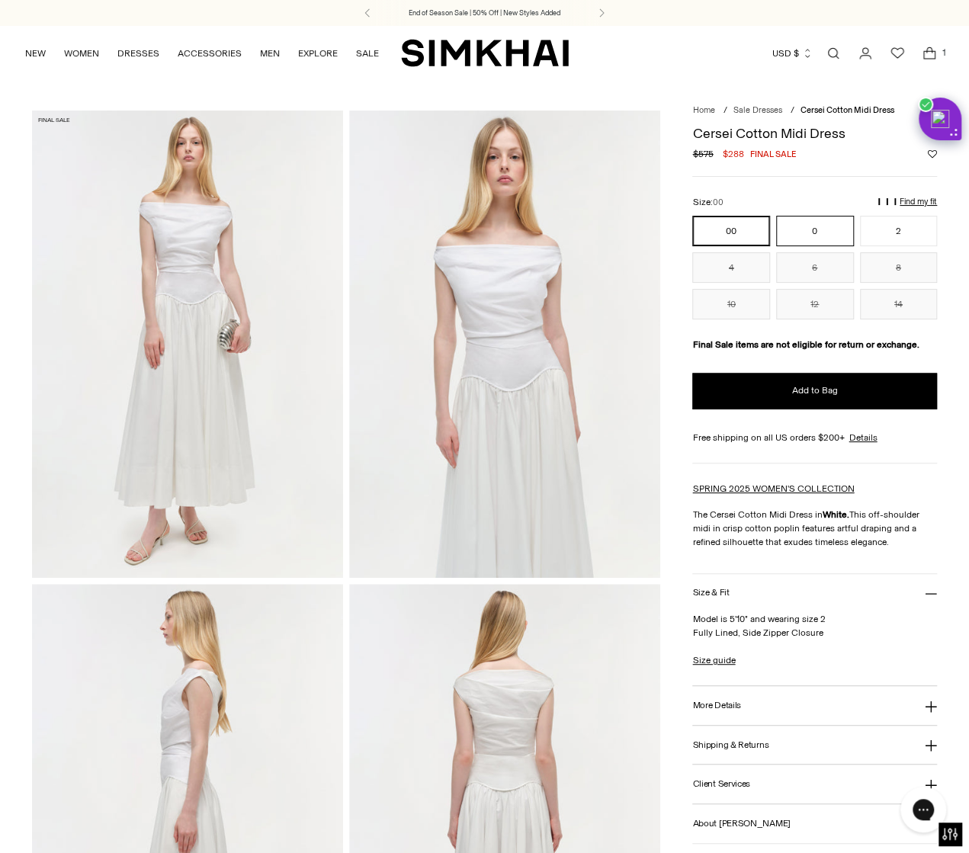
click at [796, 234] on button "0" at bounding box center [815, 231] width 78 height 30
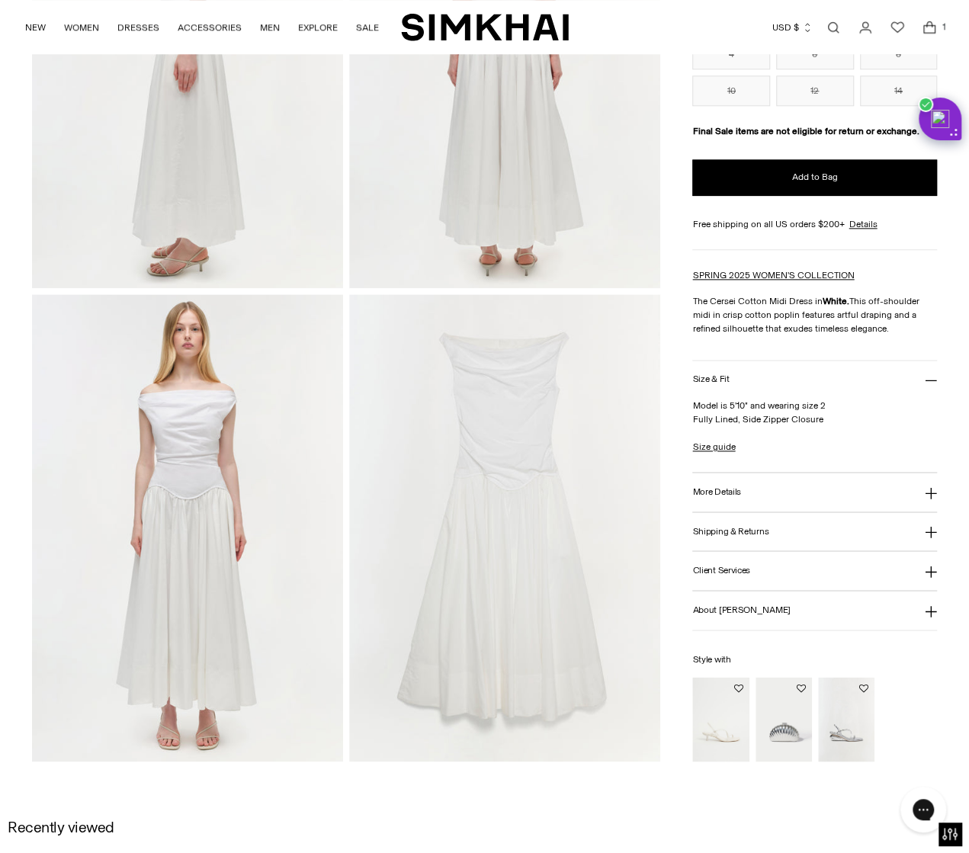
scroll to position [457, 0]
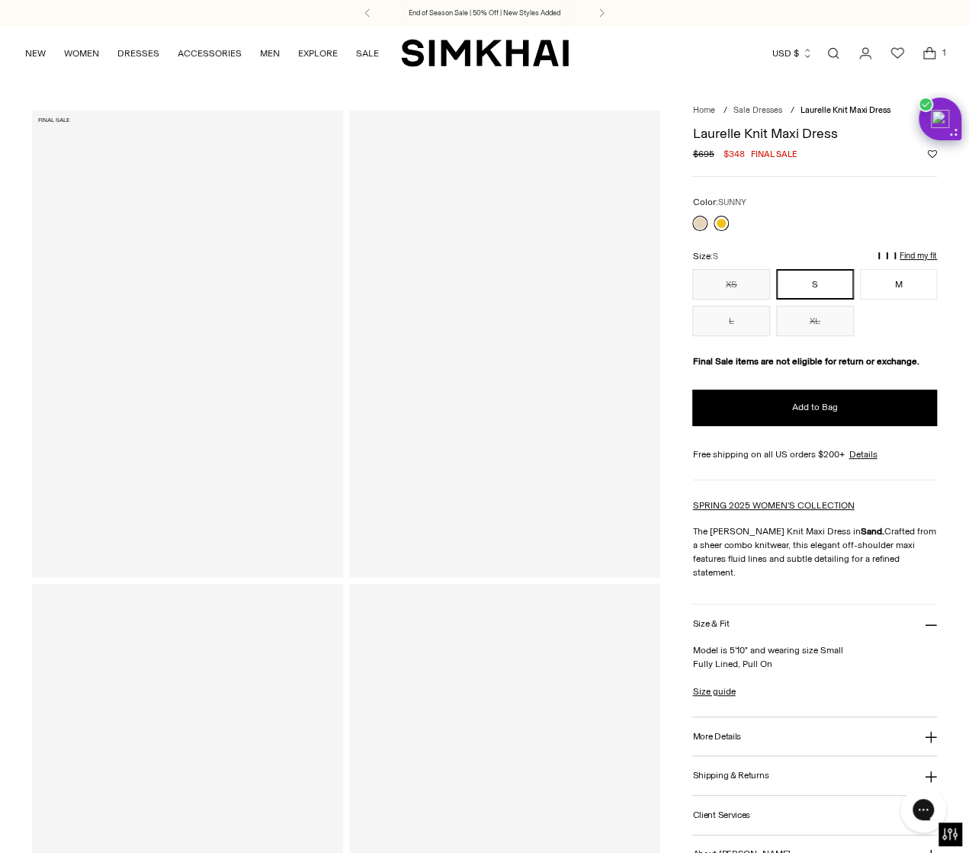
click at [716, 216] on link at bounding box center [720, 223] width 15 height 15
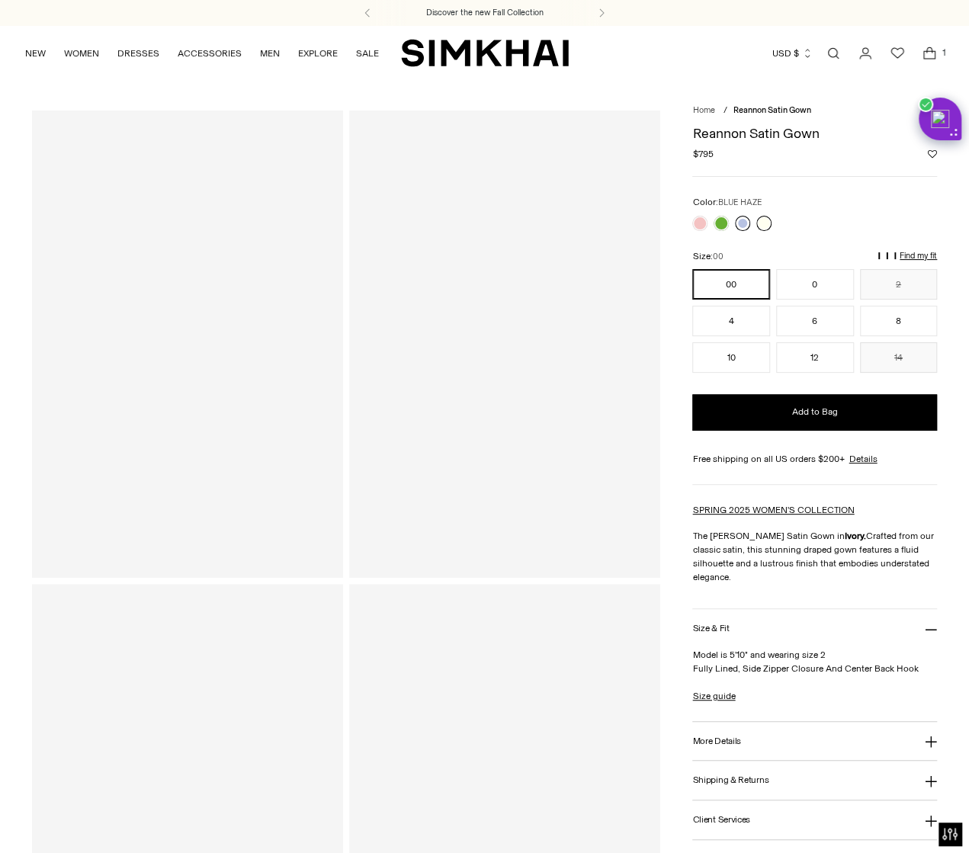
click at [737, 228] on link at bounding box center [742, 223] width 15 height 15
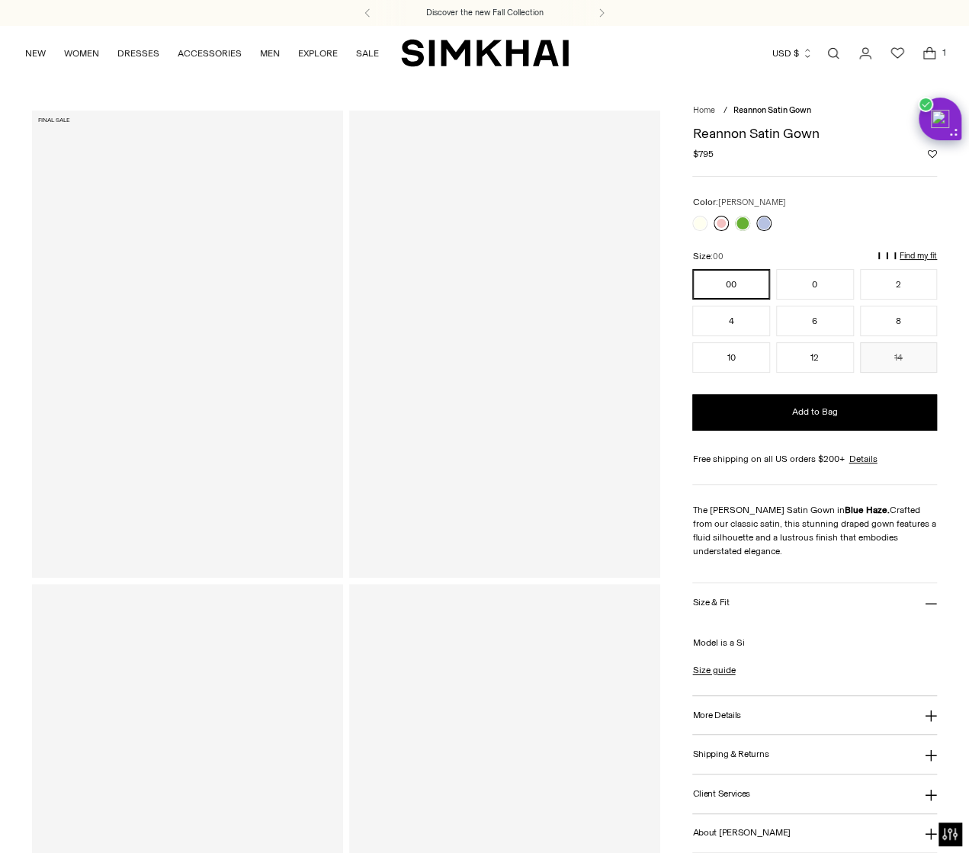
click at [724, 226] on link at bounding box center [720, 223] width 15 height 15
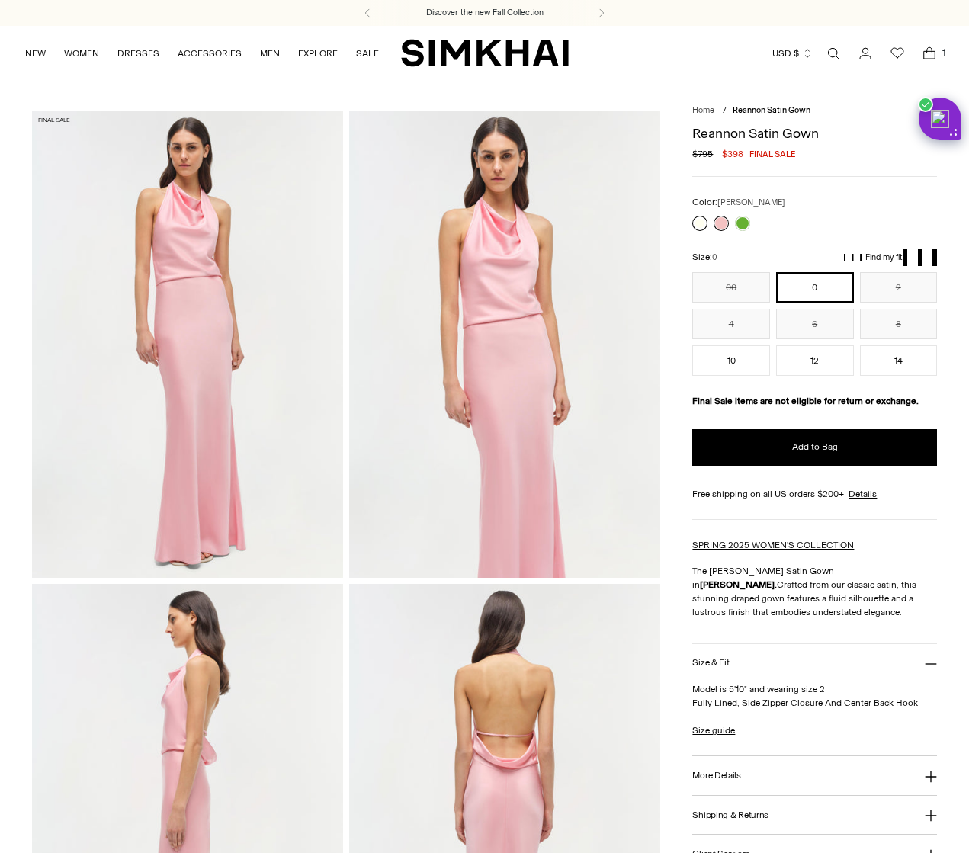
click at [698, 223] on link at bounding box center [699, 223] width 15 height 15
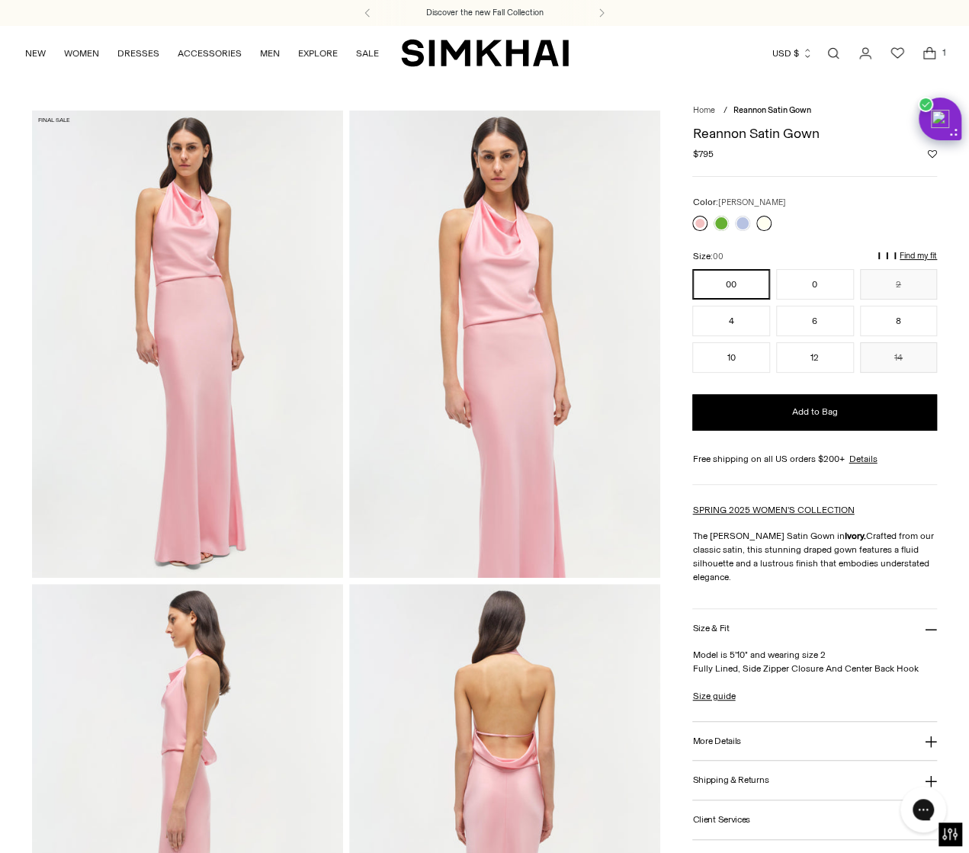
click at [695, 227] on link at bounding box center [699, 223] width 15 height 15
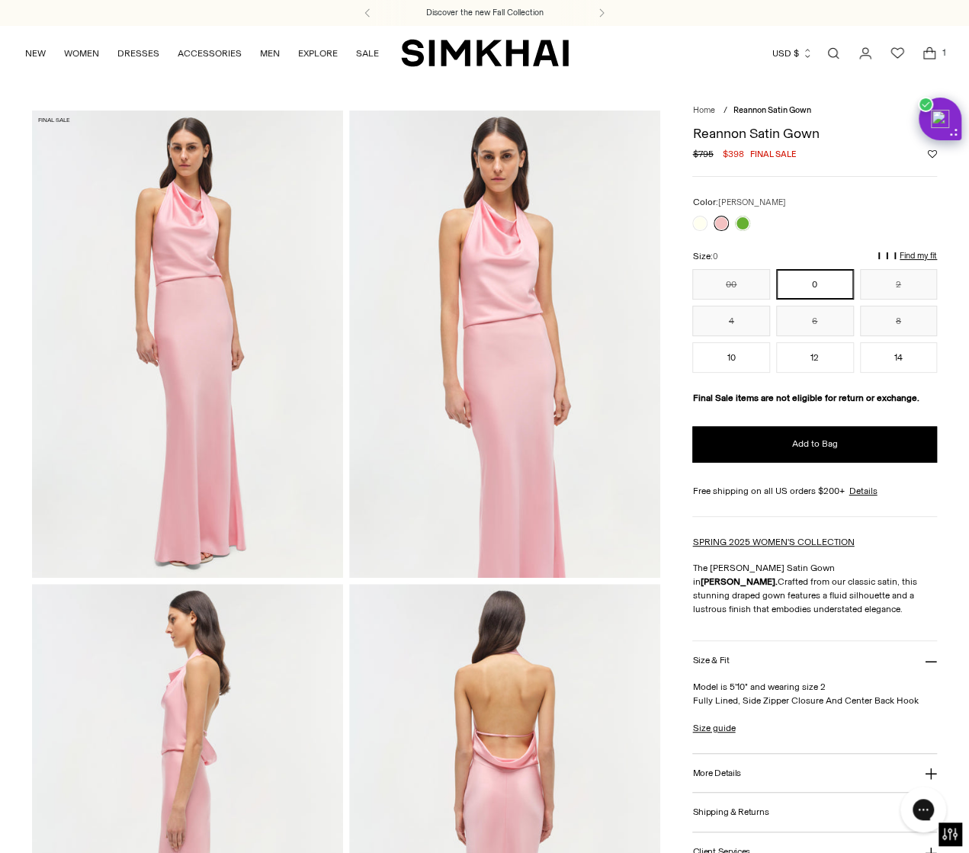
scroll to position [229, 0]
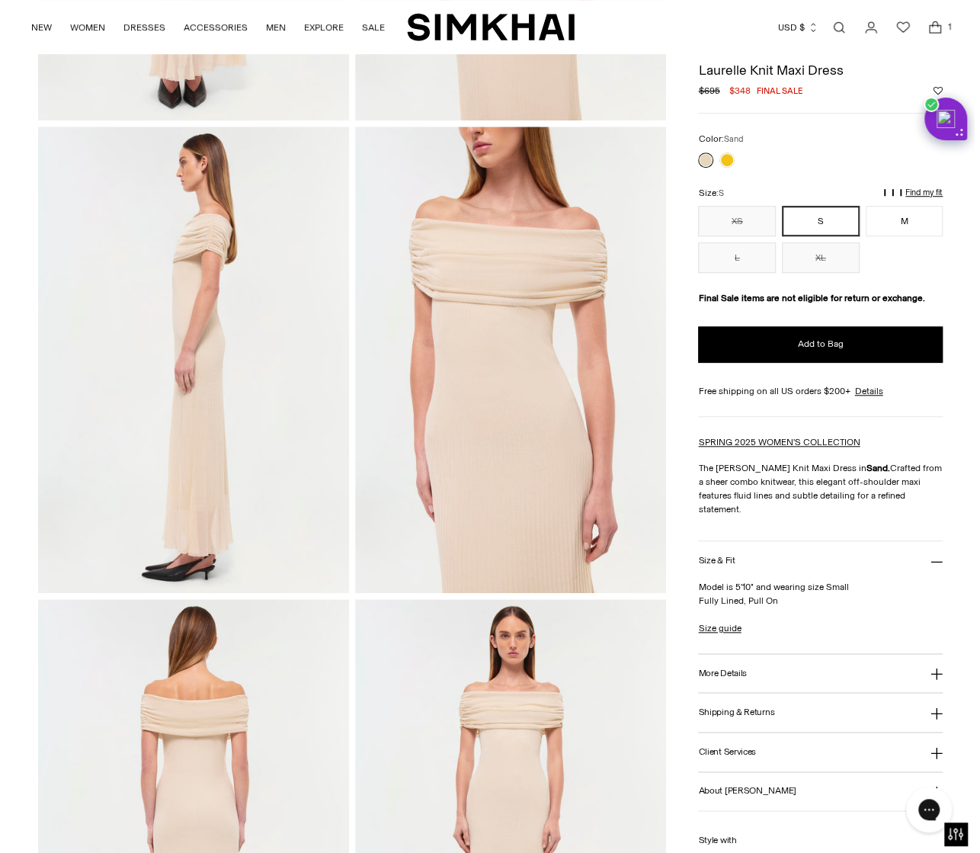
scroll to position [152, 0]
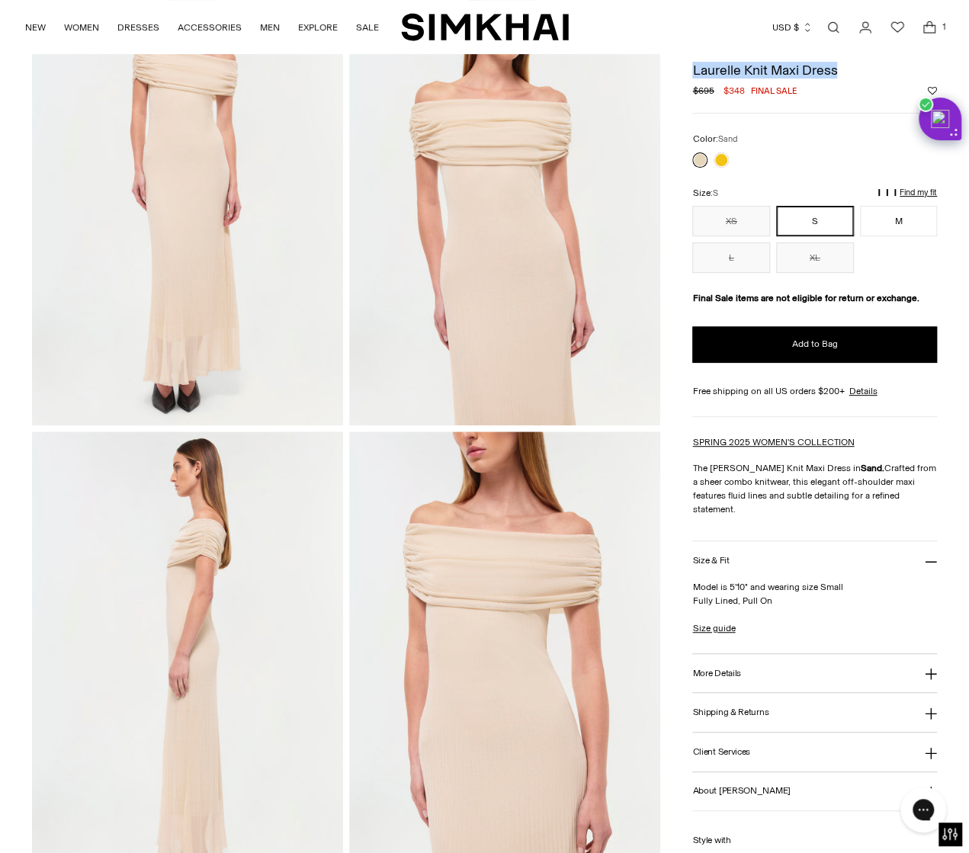
drag, startPoint x: 837, startPoint y: 73, endPoint x: 694, endPoint y: 68, distance: 143.4
click at [694, 68] on h1 "Laurelle Knit Maxi Dress" at bounding box center [814, 70] width 245 height 14
click at [933, 31] on icon "Open cart modal" at bounding box center [928, 27] width 21 height 15
